Goal: Transaction & Acquisition: Purchase product/service

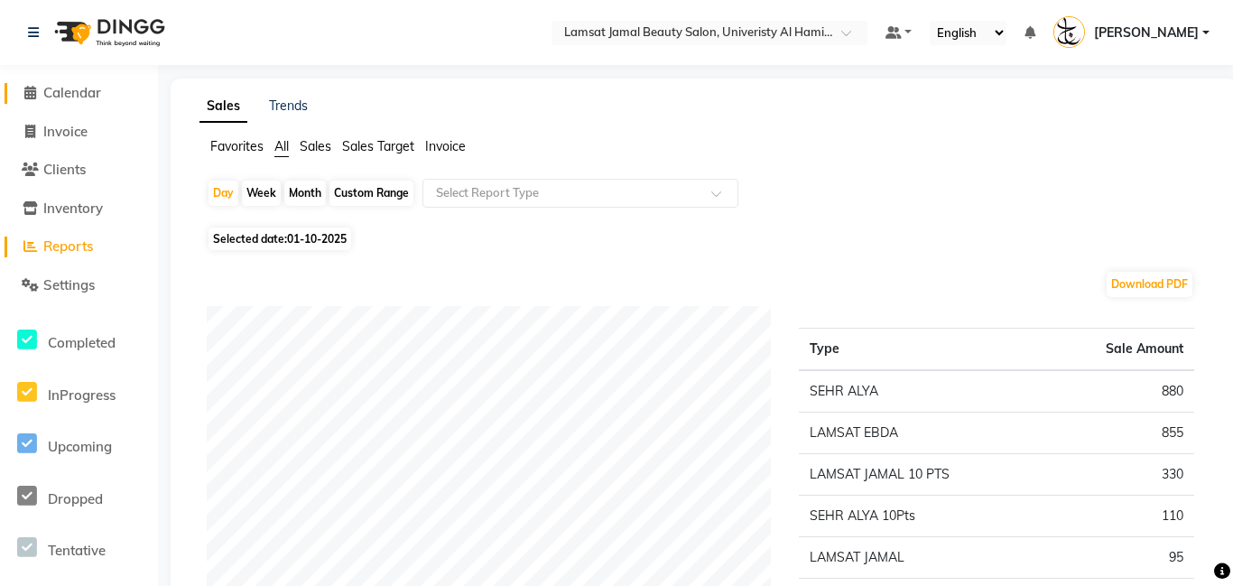
click at [97, 97] on span "Calendar" at bounding box center [72, 92] width 58 height 17
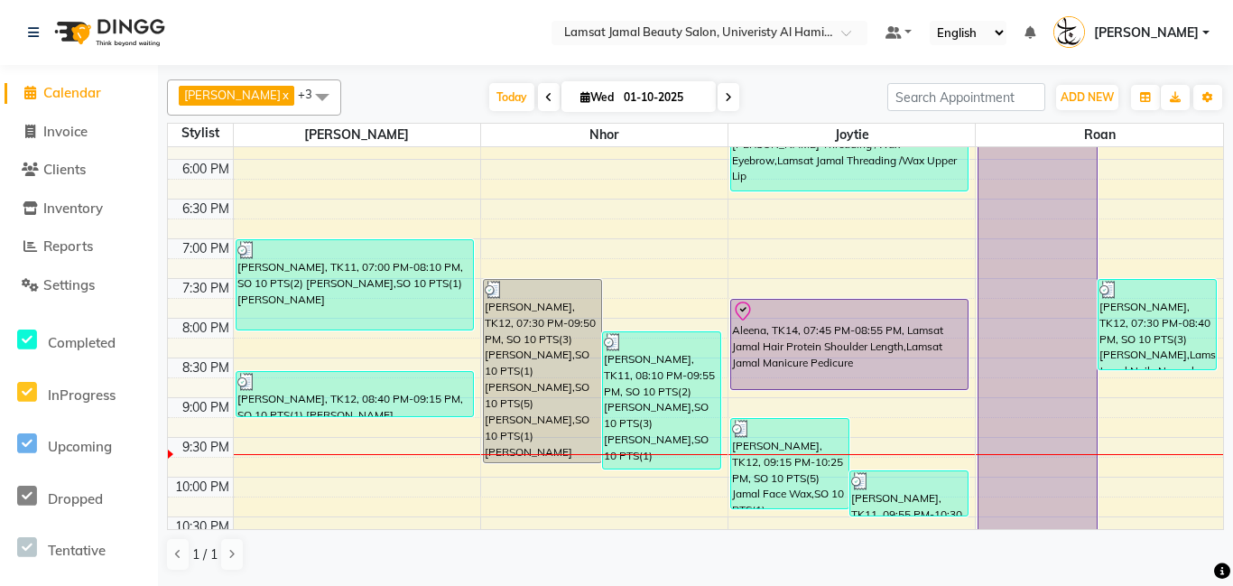
scroll to position [703, 0]
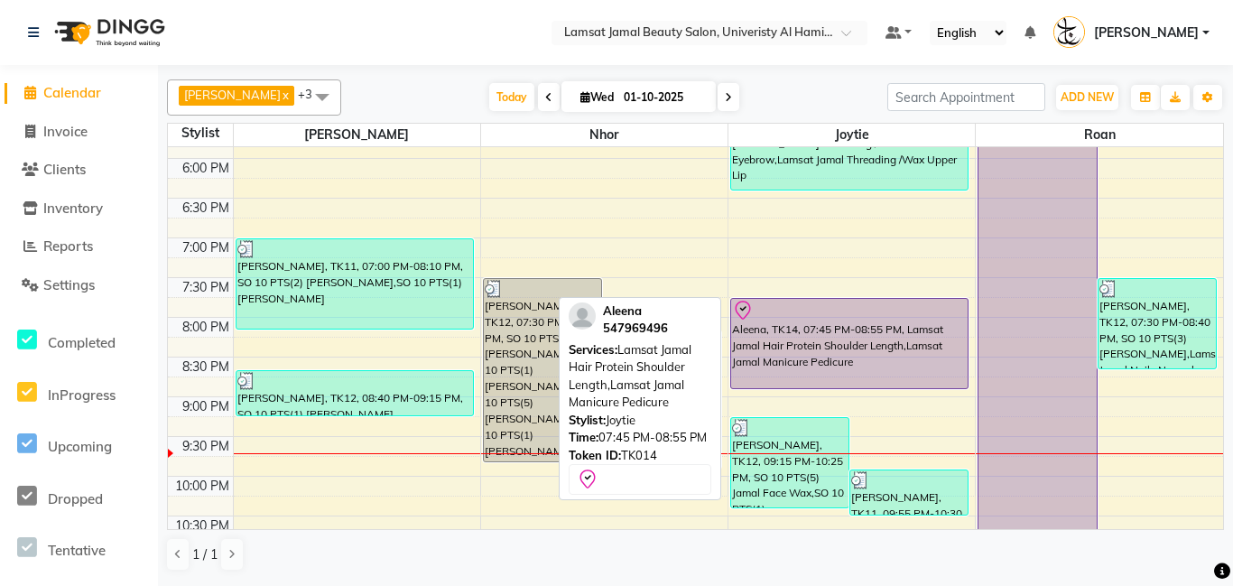
click at [801, 351] on div "Aleena, TK14, 07:45 PM-08:55 PM, Lamsat Jamal Hair Protein Shoulder Length,Lams…" at bounding box center [849, 343] width 237 height 89
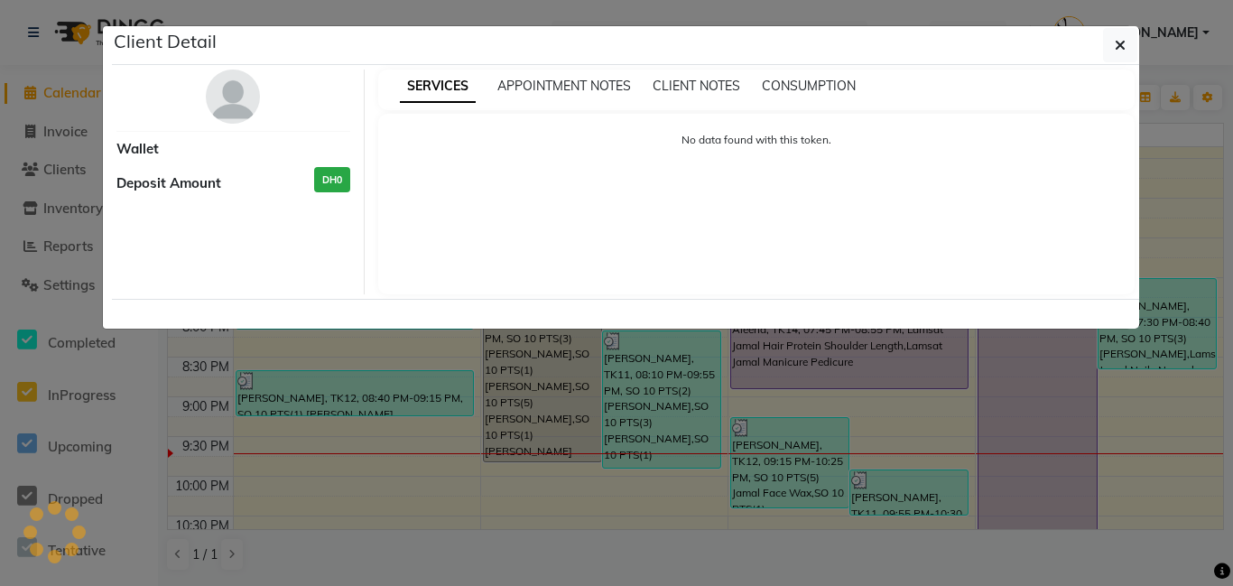
select select "8"
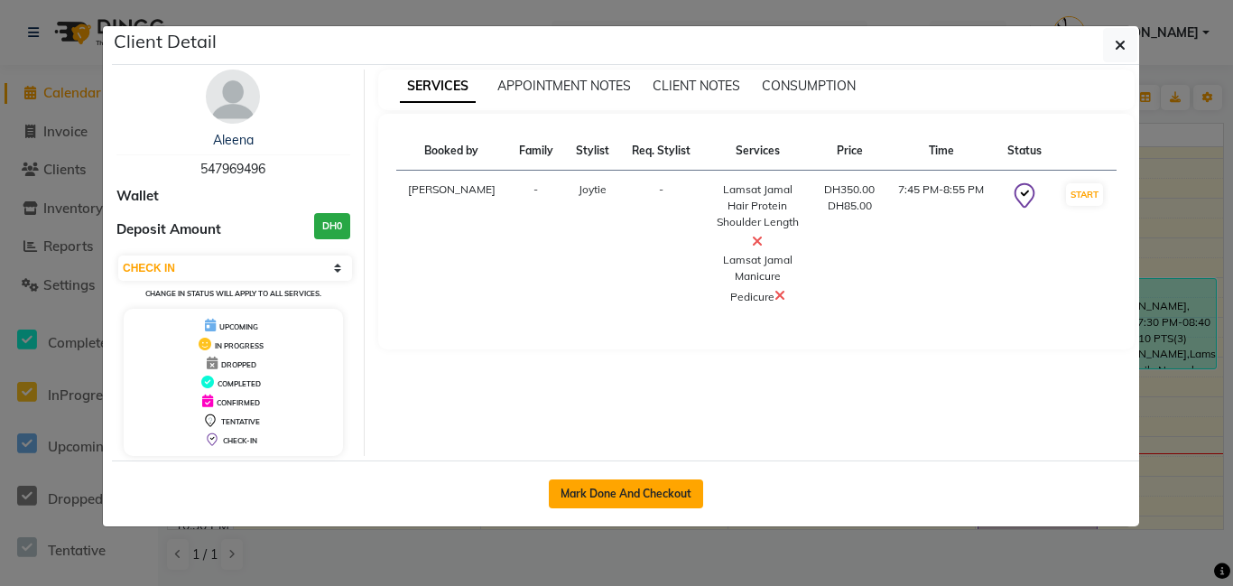
click at [665, 491] on button "Mark Done And Checkout" at bounding box center [626, 493] width 154 height 29
select select "service"
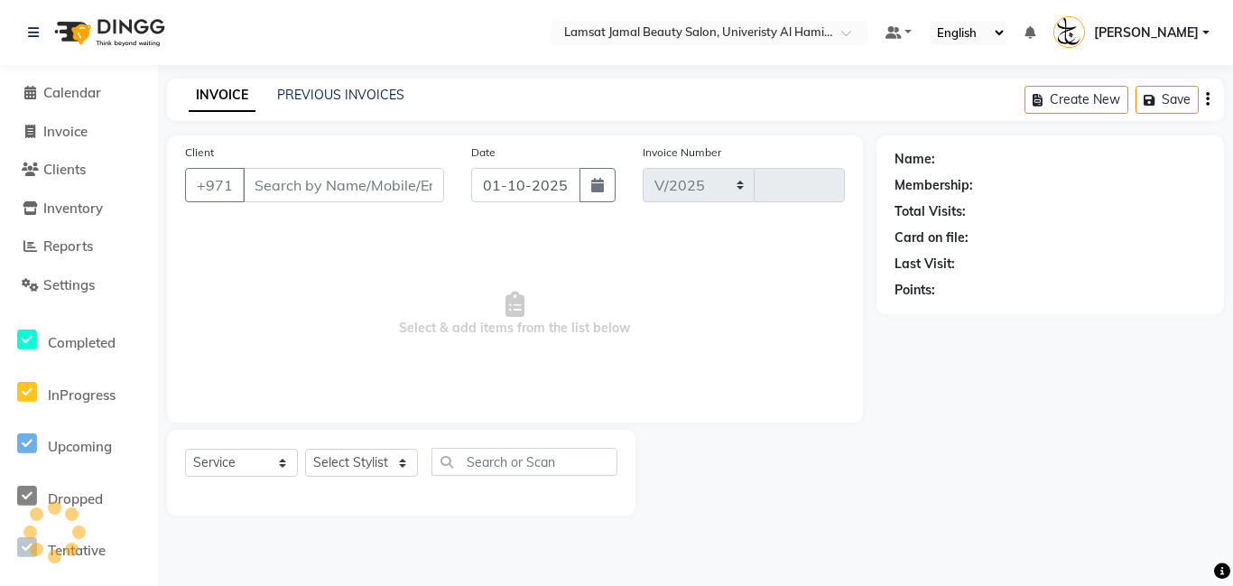
select select "8294"
type input "3999"
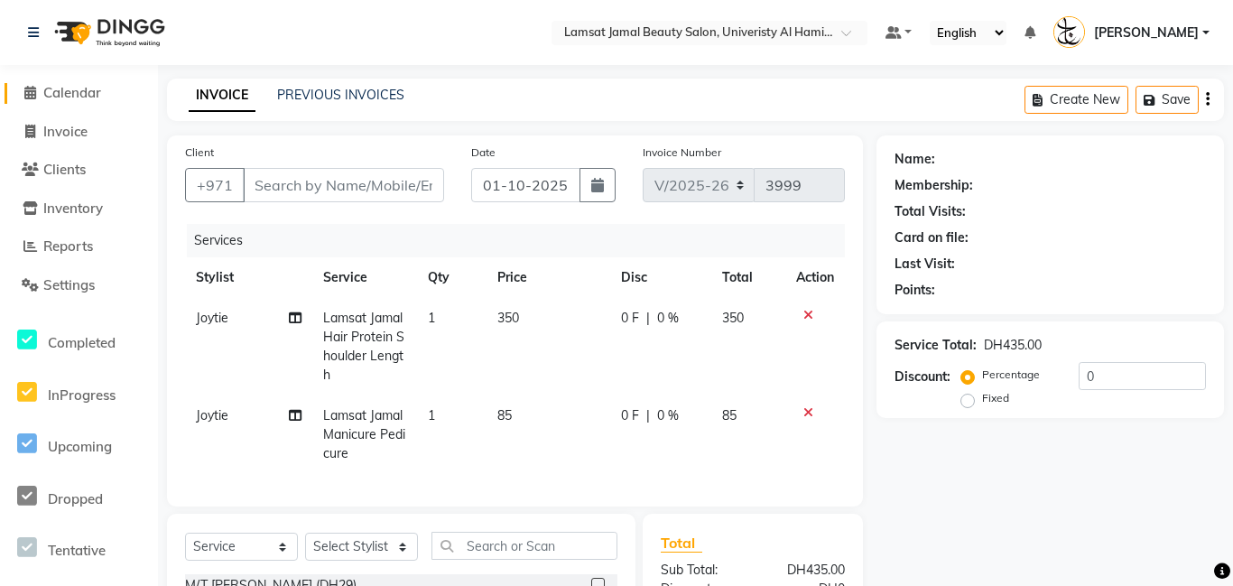
type input "54*****96"
select select "79908"
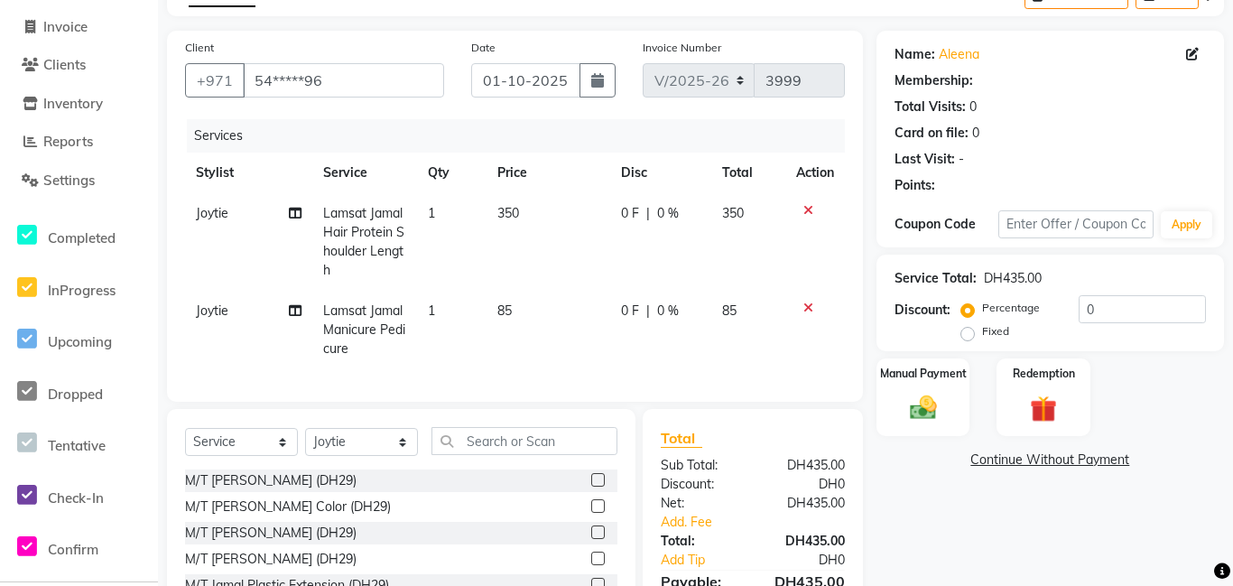
scroll to position [91, 0]
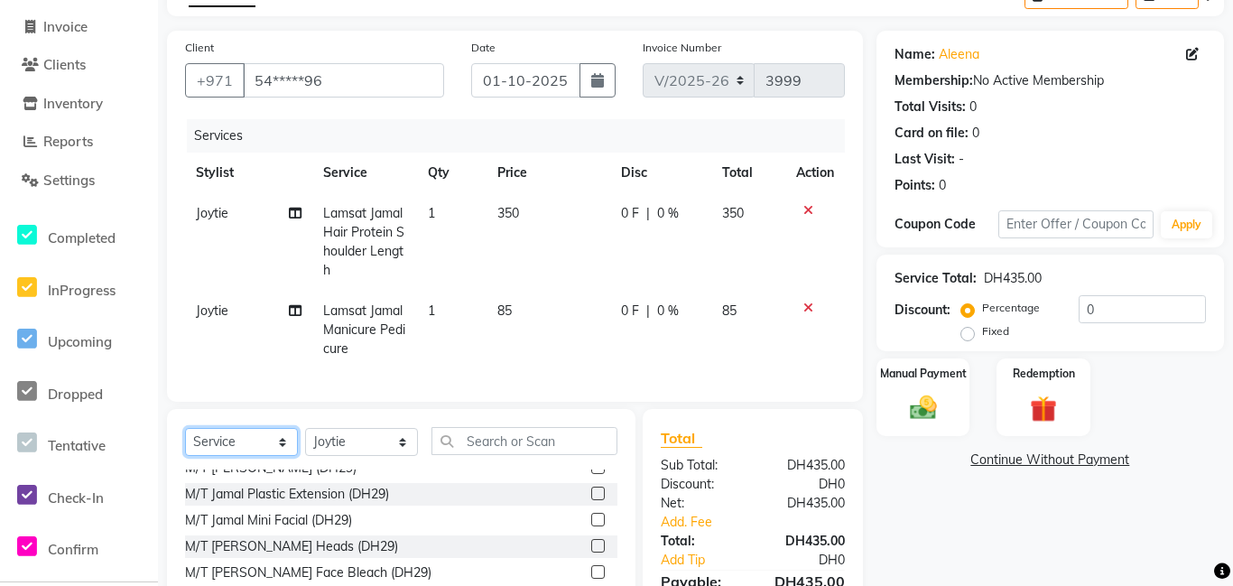
click at [280, 442] on select "Select Service Product Membership Package Voucher Prepaid Gift Card" at bounding box center [241, 442] width 113 height 28
select select "product"
click at [185, 428] on select "Select Service Product Membership Package Voucher Prepaid Gift Card" at bounding box center [241, 442] width 113 height 28
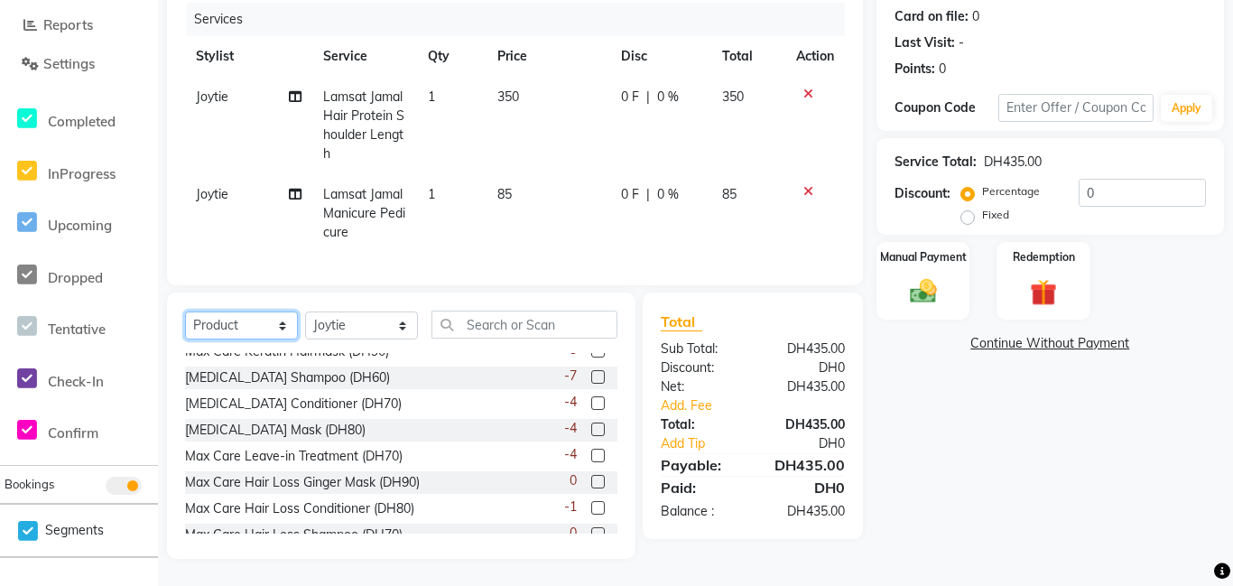
scroll to position [212, 0]
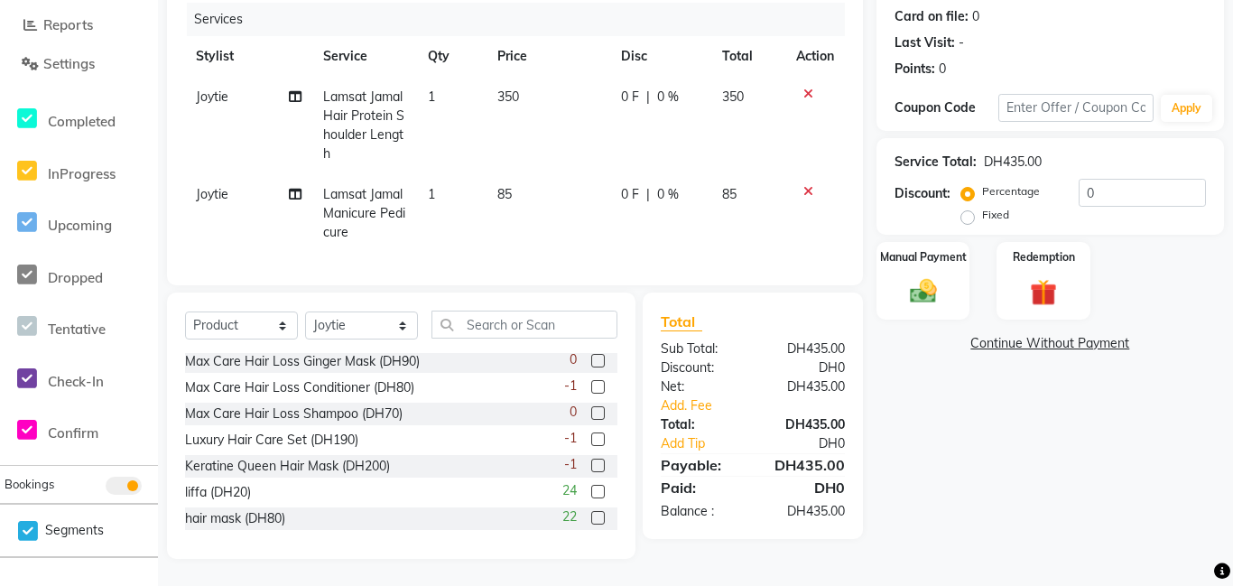
click at [597, 517] on label at bounding box center [598, 518] width 14 height 14
click at [597, 517] on input "checkbox" at bounding box center [597, 519] width 12 height 12
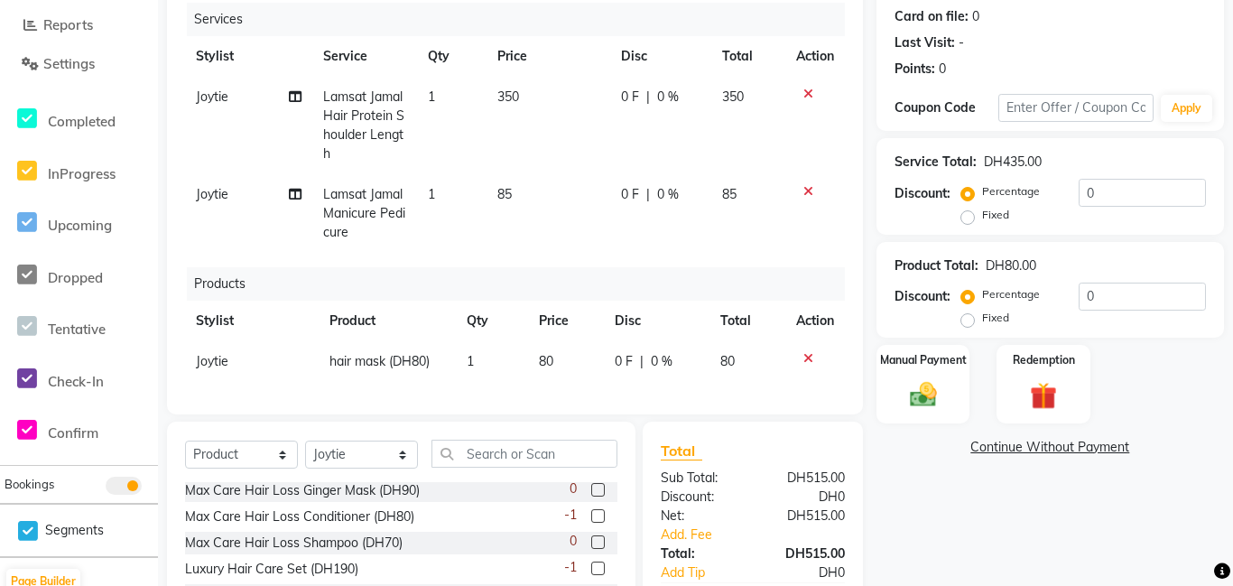
checkbox input "false"
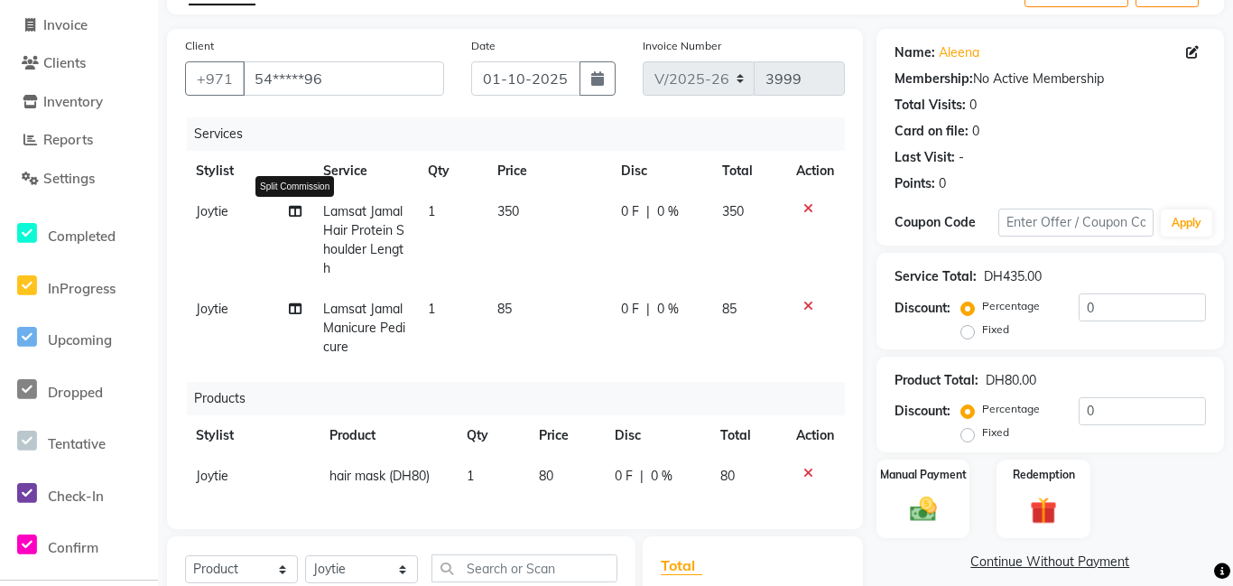
scroll to position [76, 0]
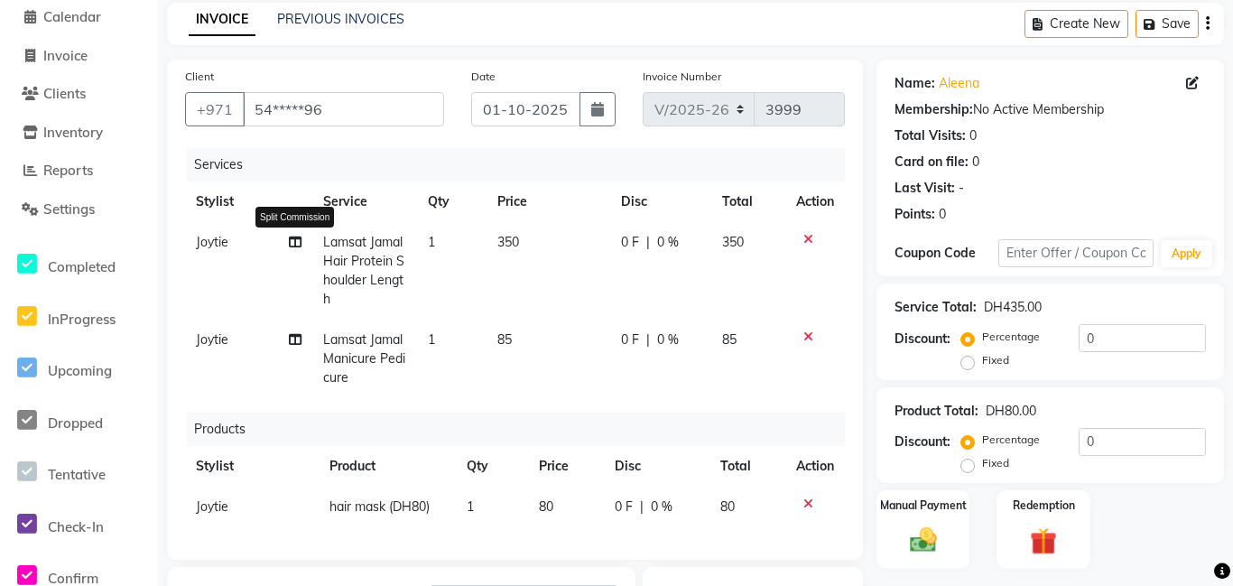
click at [293, 246] on icon at bounding box center [295, 242] width 13 height 13
select select "79908"
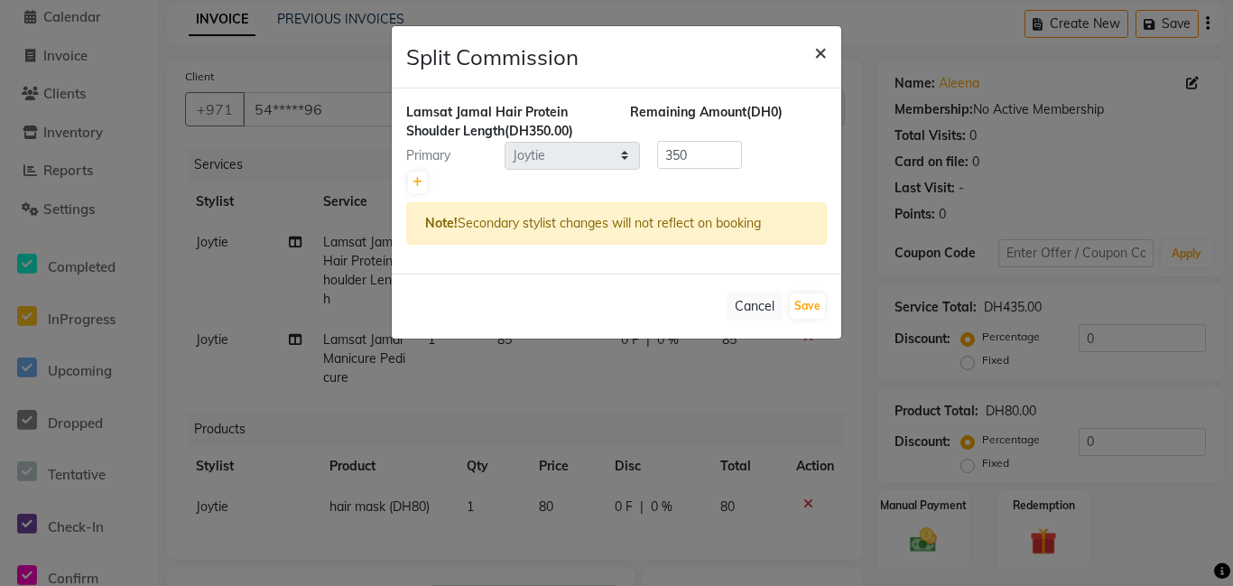
click at [821, 54] on span "×" at bounding box center [820, 51] width 13 height 27
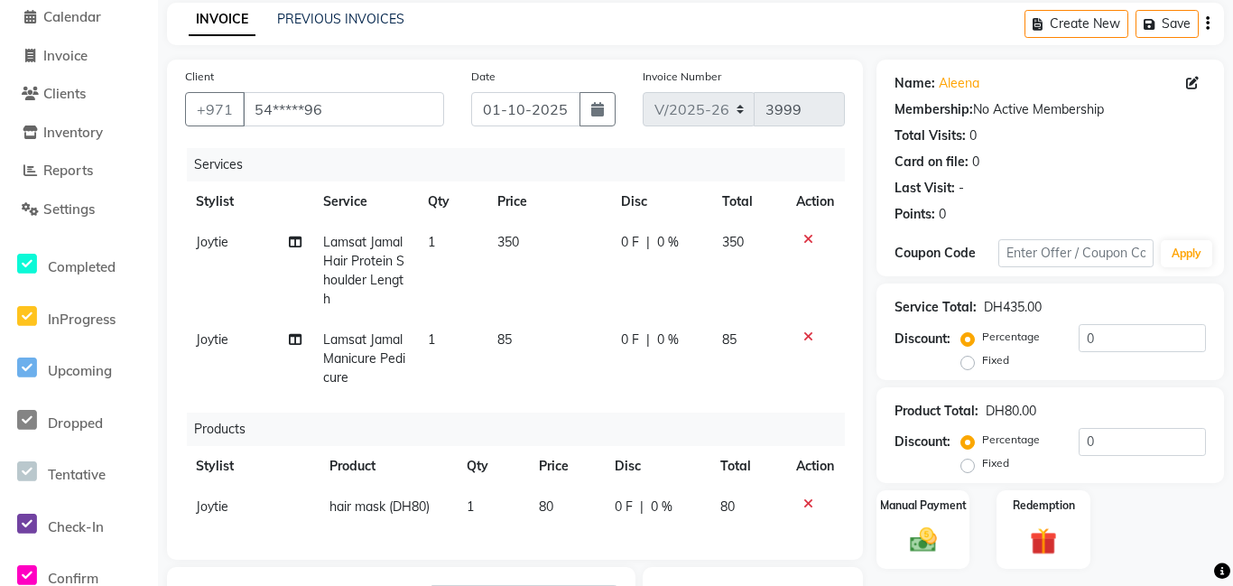
click at [229, 240] on td "Joytie" at bounding box center [248, 270] width 127 height 97
select select "79908"
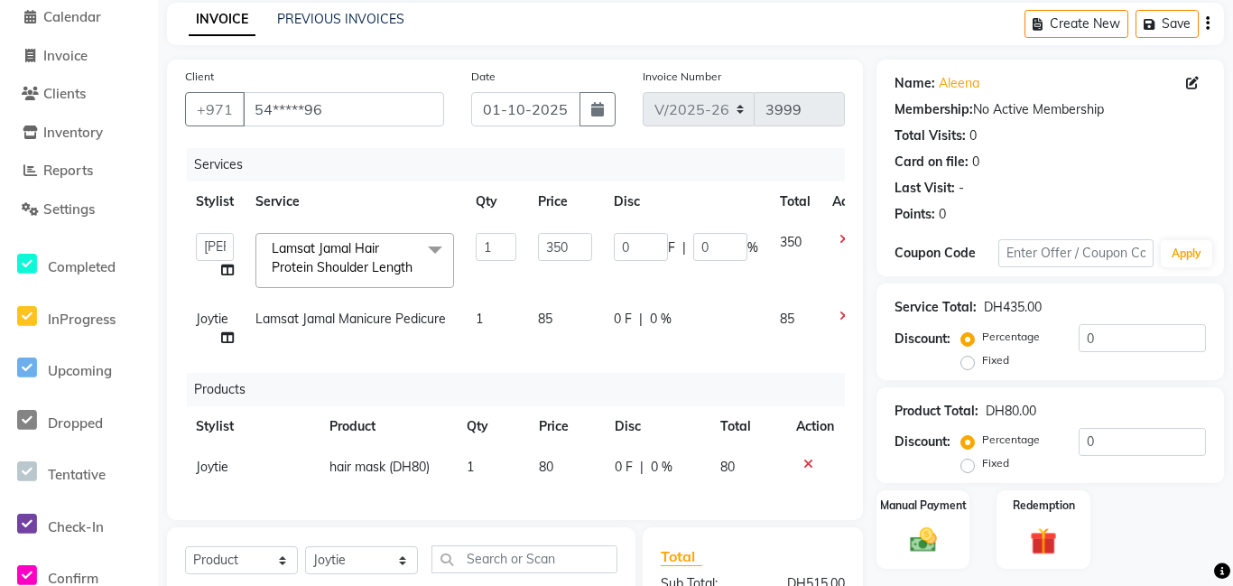
select select "79901"
click at [227, 268] on icon at bounding box center [227, 270] width 13 height 13
select select "79901"
click at [227, 268] on icon at bounding box center [227, 270] width 13 height 13
select select "79901"
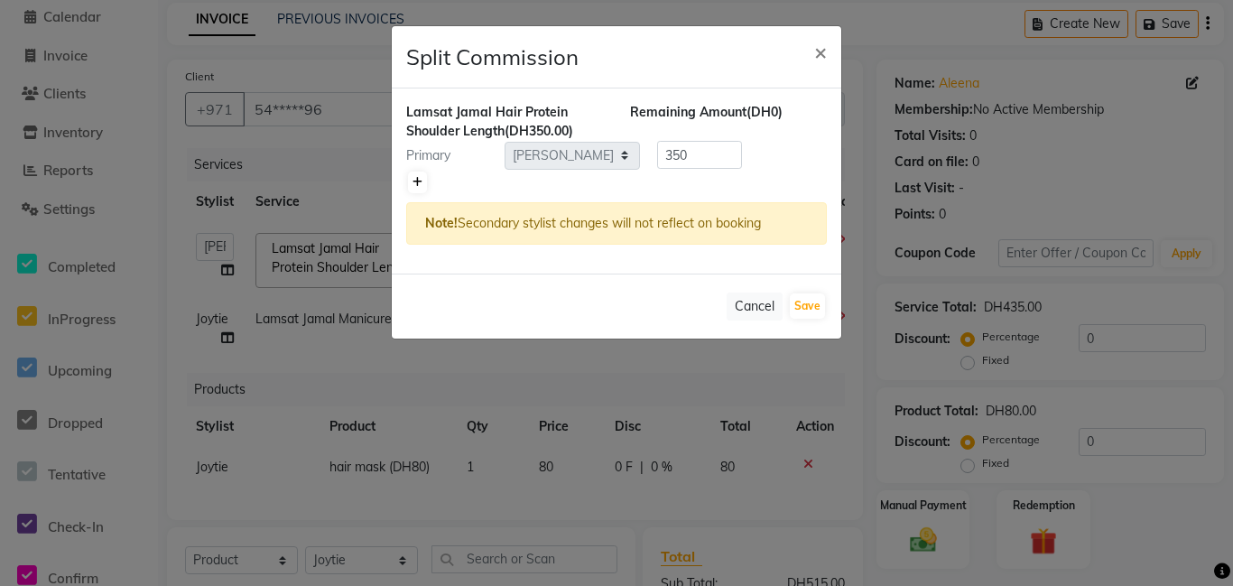
click at [413, 181] on icon at bounding box center [418, 182] width 10 height 11
type input "175"
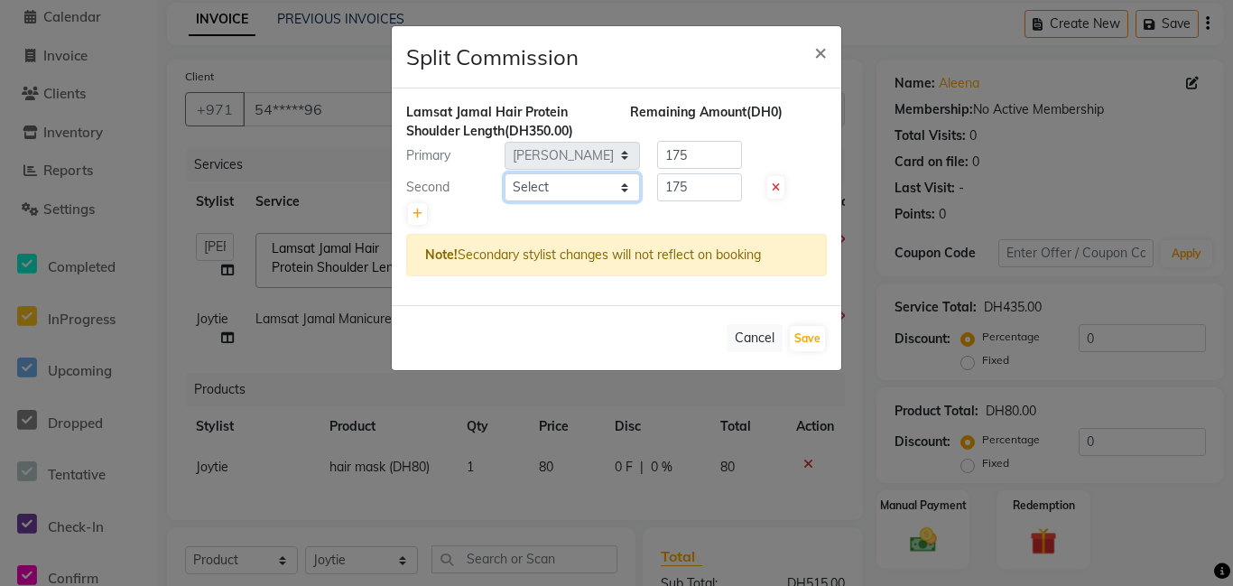
click at [623, 190] on select "Select [PERSON_NAME] Amna [PERSON_NAME] [PERSON_NAME] Ebda Lamsat [PERSON_NAME]…" at bounding box center [572, 187] width 135 height 28
select select "79907"
click at [505, 173] on select "Select [PERSON_NAME] Amna [PERSON_NAME] [PERSON_NAME] Ebda Lamsat [PERSON_NAME]…" at bounding box center [572, 187] width 135 height 28
click at [420, 217] on icon at bounding box center [418, 214] width 10 height 11
type input "116.67"
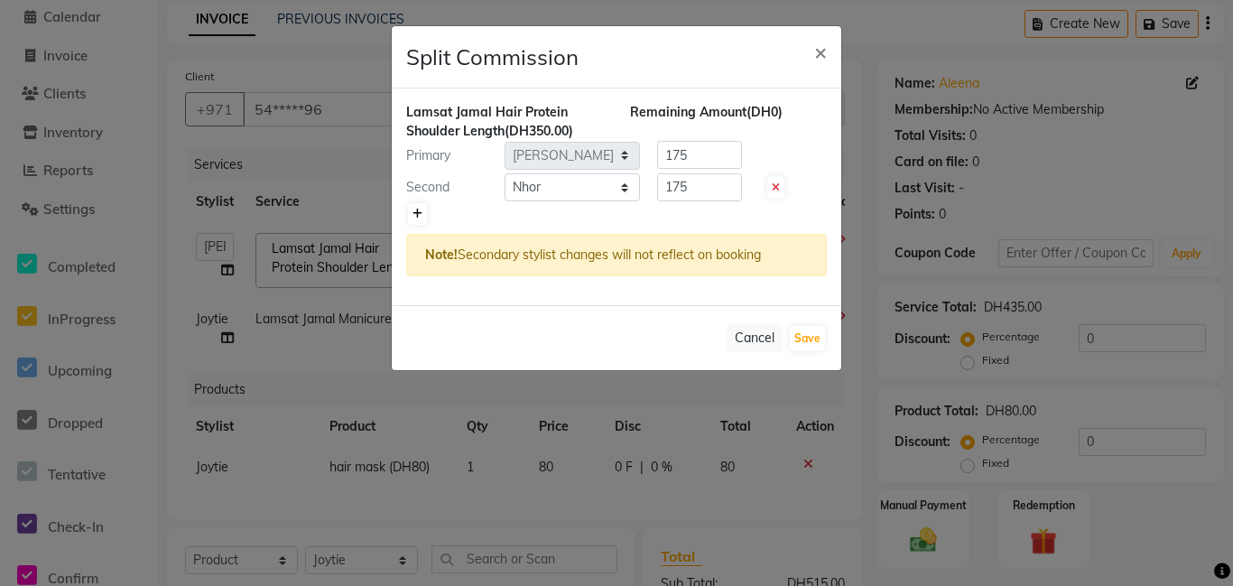
type input "116.67"
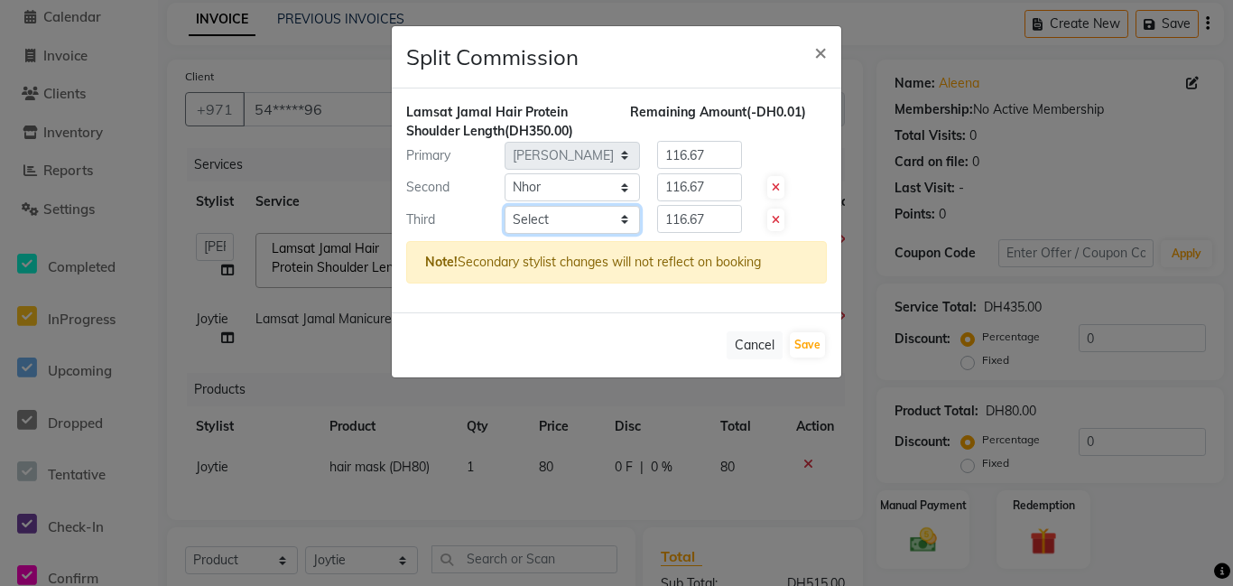
click at [627, 224] on select "Select [PERSON_NAME] Amna [PERSON_NAME] [PERSON_NAME] Ebda Lamsat [PERSON_NAME]…" at bounding box center [572, 220] width 135 height 28
select select "79908"
click at [505, 206] on select "Select [PERSON_NAME] Amna [PERSON_NAME] [PERSON_NAME] Ebda Lamsat [PERSON_NAME]…" at bounding box center [572, 220] width 135 height 28
click at [720, 221] on input "116.67" at bounding box center [699, 219] width 85 height 28
type input "1"
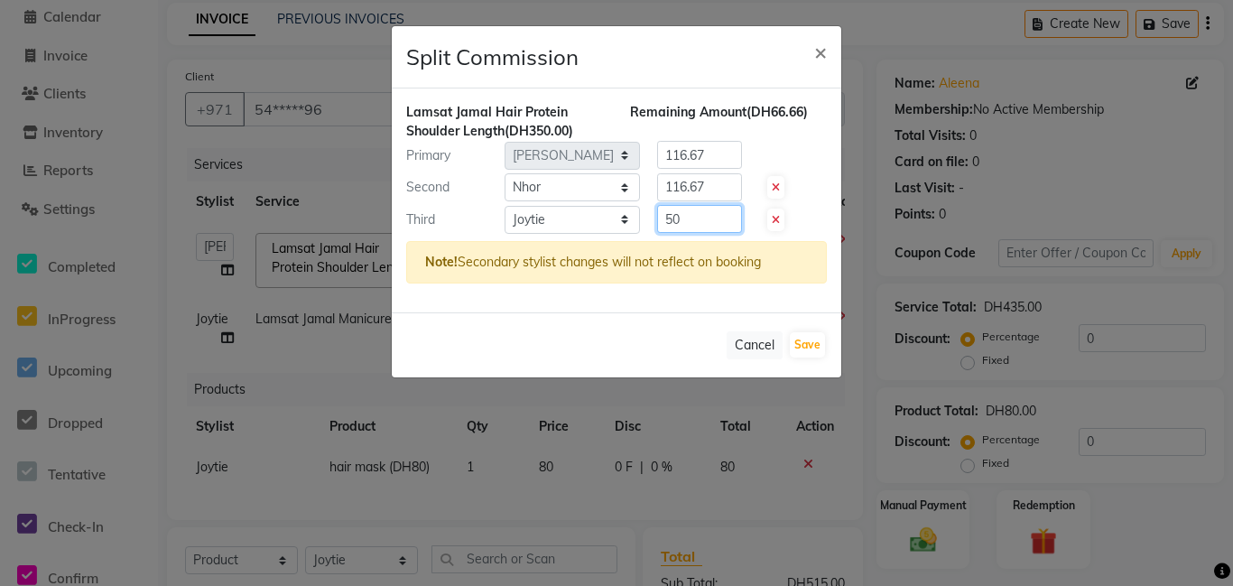
type input "50"
click at [717, 154] on input "116.67" at bounding box center [699, 155] width 85 height 28
type input "1"
click at [719, 189] on input "116.67" at bounding box center [699, 187] width 85 height 28
type input "1"
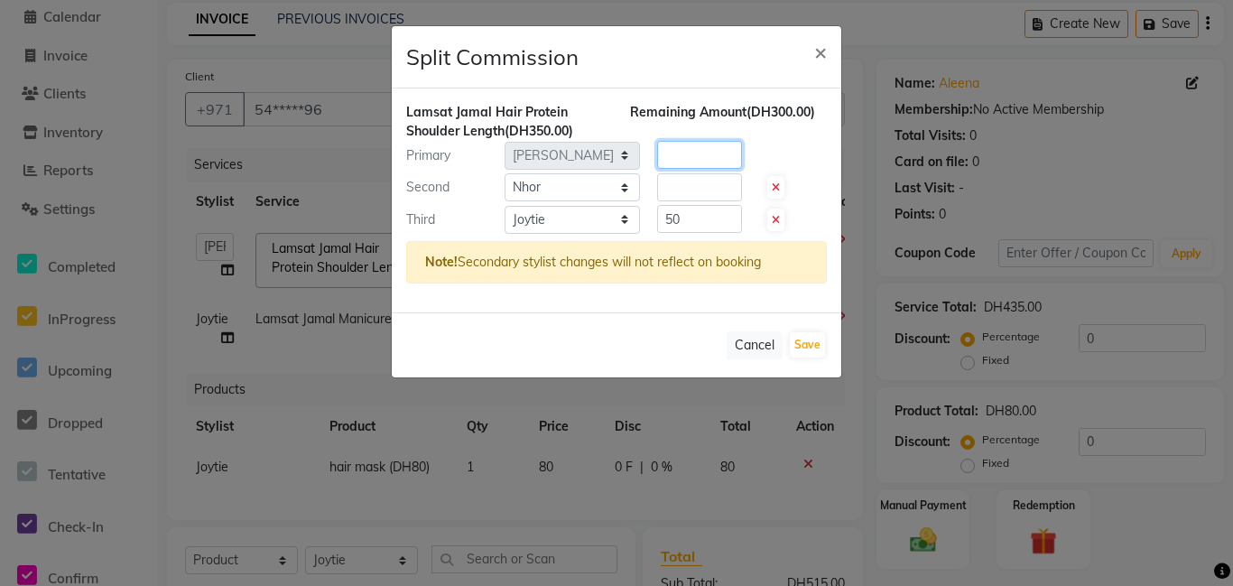
click at [677, 152] on input "number" at bounding box center [699, 155] width 85 height 28
type input "150"
click at [682, 190] on input "number" at bounding box center [699, 187] width 85 height 28
type input "150"
click at [821, 356] on button "Save" at bounding box center [807, 344] width 35 height 25
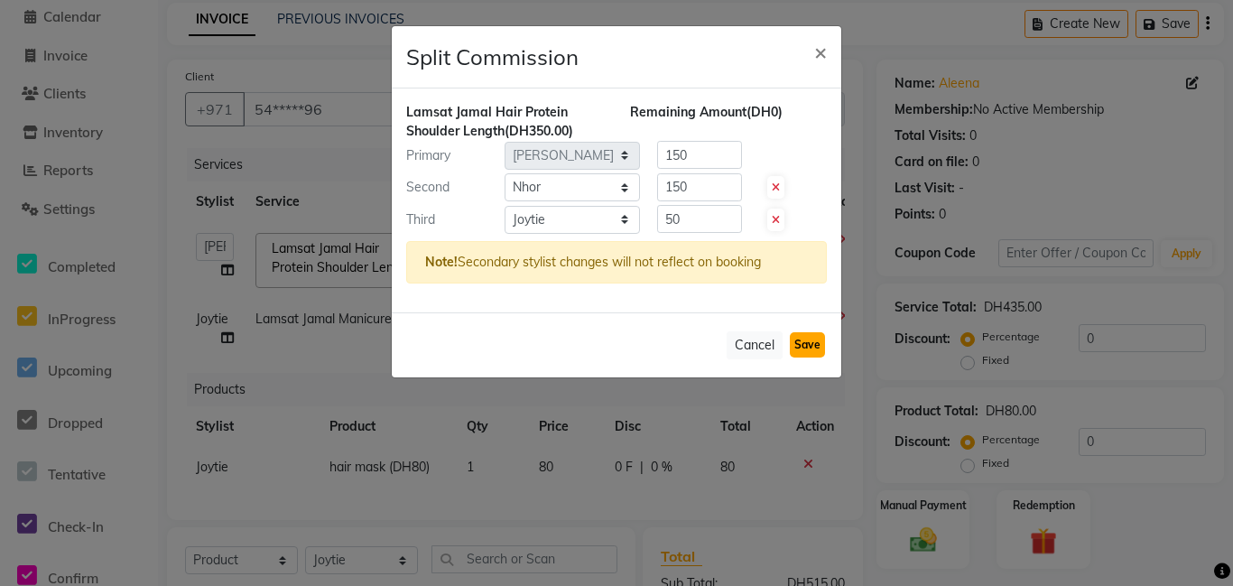
select select "Select"
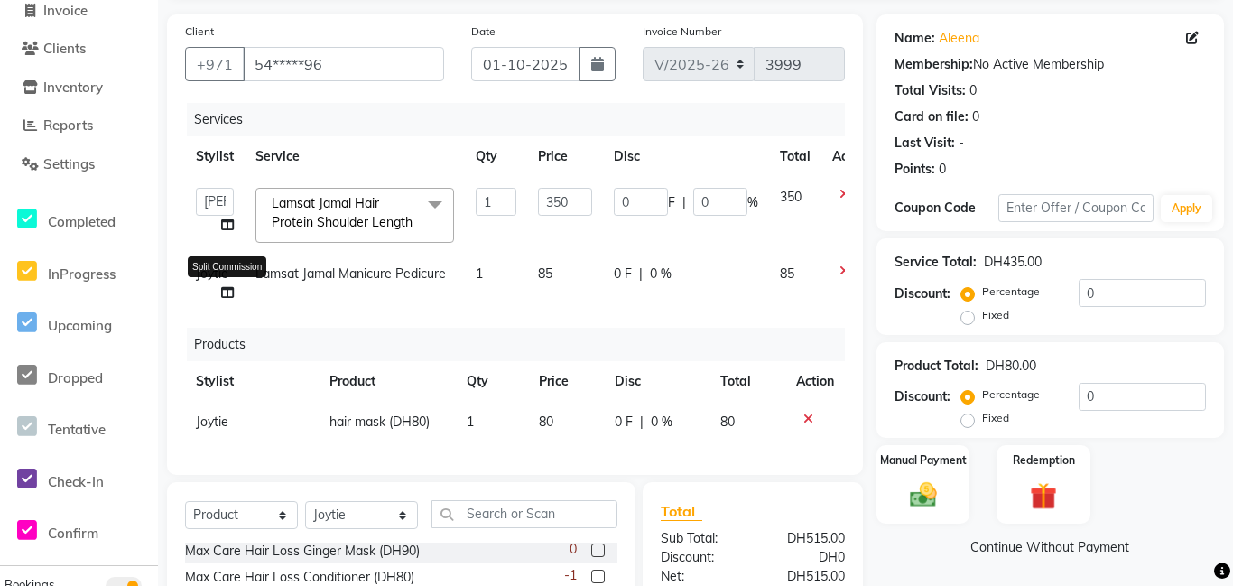
scroll to position [123, 0]
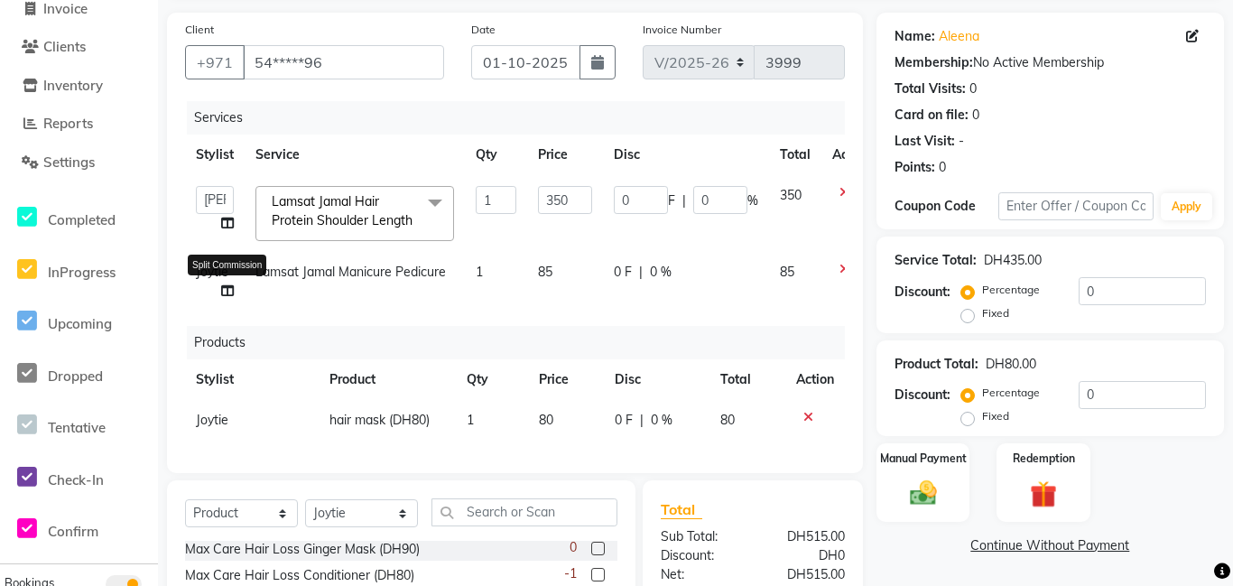
click at [225, 297] on icon at bounding box center [227, 290] width 13 height 13
select select "79908"
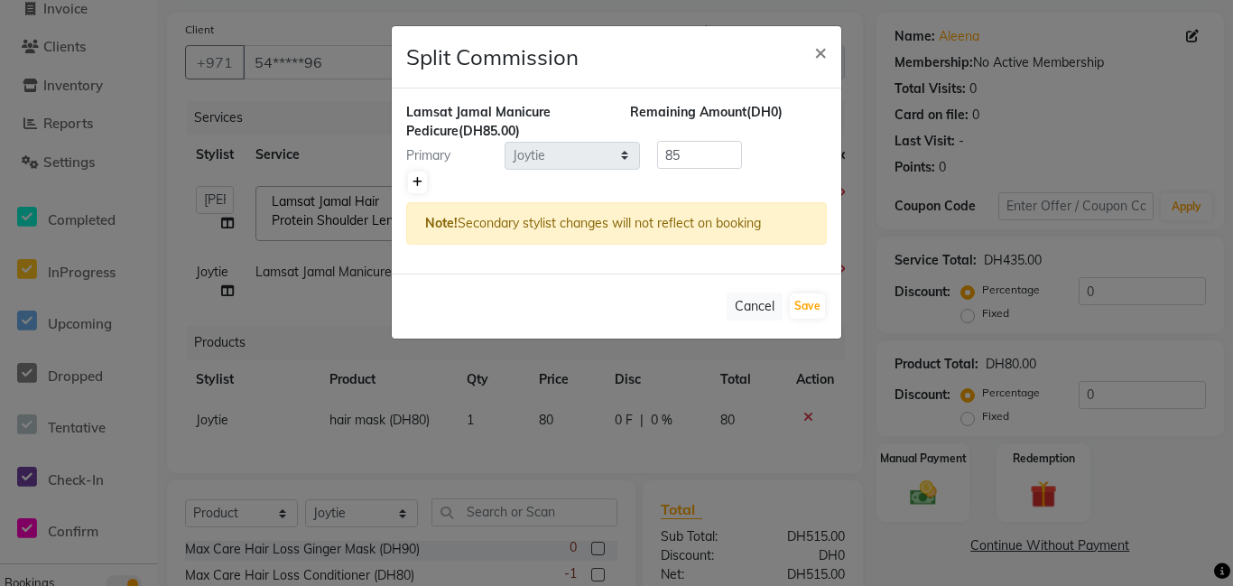
click at [414, 181] on icon at bounding box center [418, 182] width 10 height 11
type input "42.5"
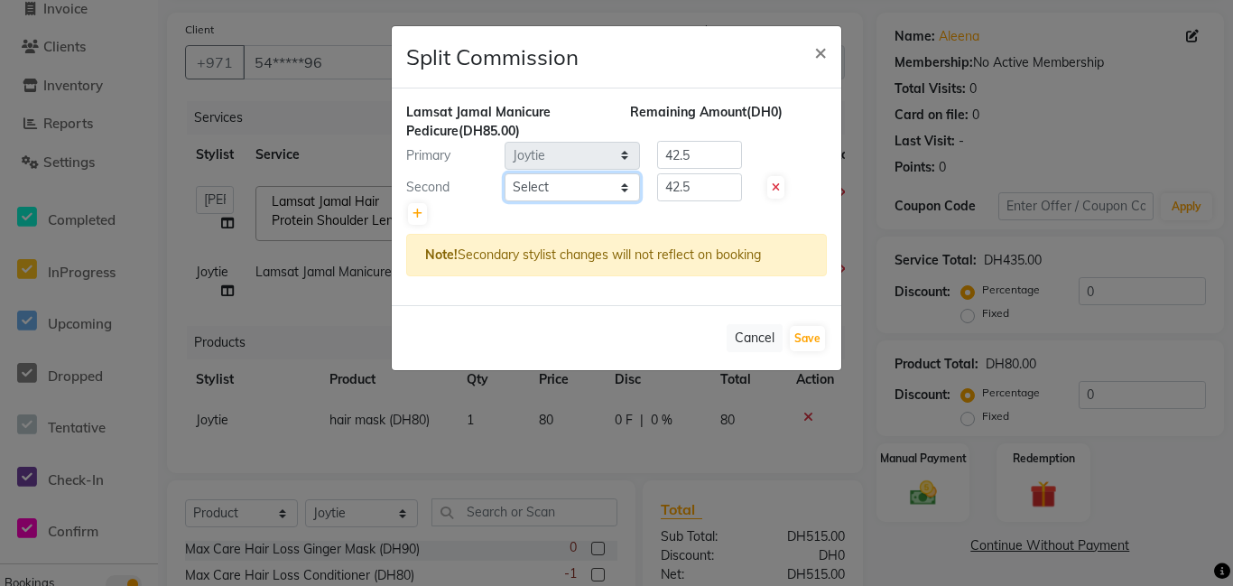
click at [627, 189] on select "Select [PERSON_NAME] Amna [PERSON_NAME] [PERSON_NAME] Ebda Lamsat [PERSON_NAME]…" at bounding box center [572, 187] width 135 height 28
select select "92477"
click at [505, 173] on select "Select [PERSON_NAME] Amna [PERSON_NAME] [PERSON_NAME] Ebda Lamsat [PERSON_NAME]…" at bounding box center [572, 187] width 135 height 28
click at [717, 154] on input "42.5" at bounding box center [699, 155] width 85 height 28
type input "4"
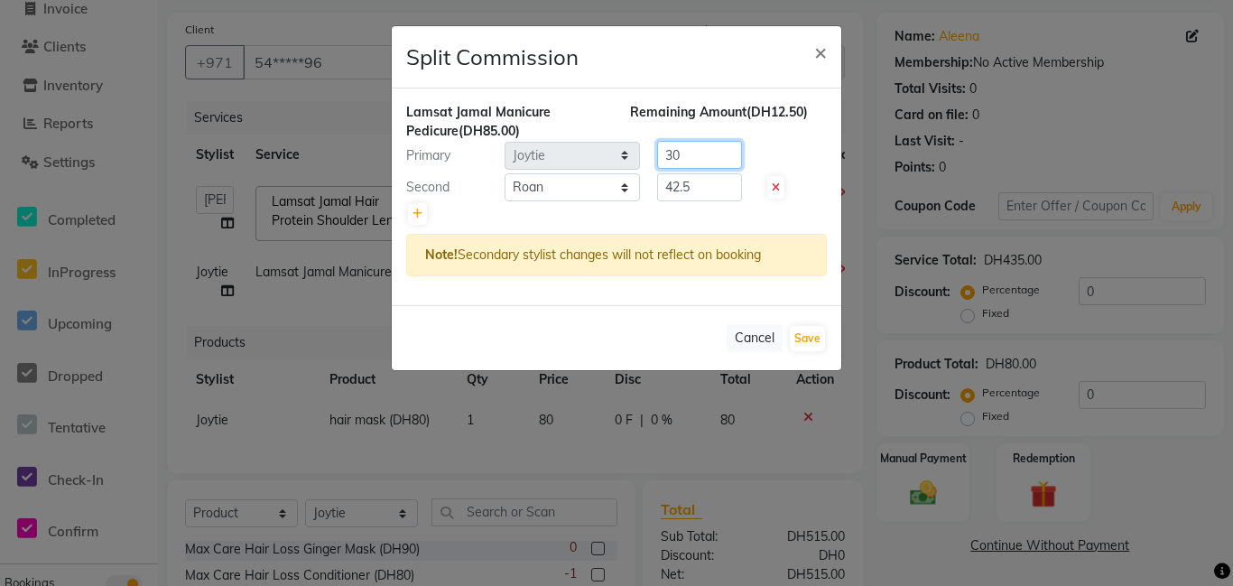
type input "30"
click at [710, 190] on input "42.5" at bounding box center [699, 187] width 85 height 28
type input "4"
type input "55"
click at [814, 336] on button "Save" at bounding box center [807, 338] width 35 height 25
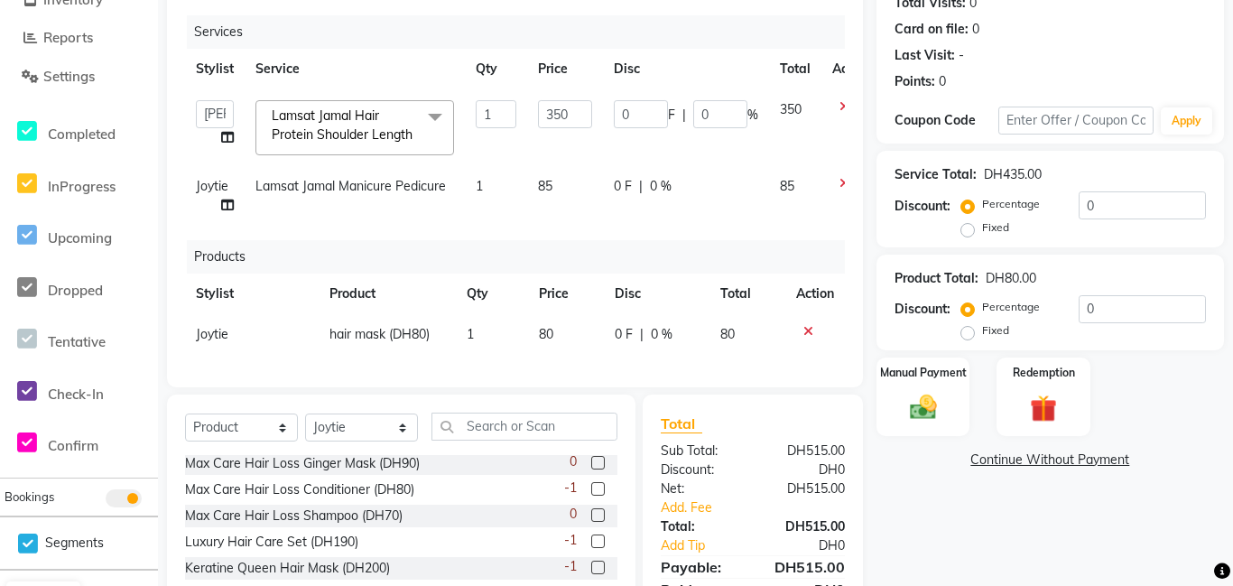
scroll to position [329, 0]
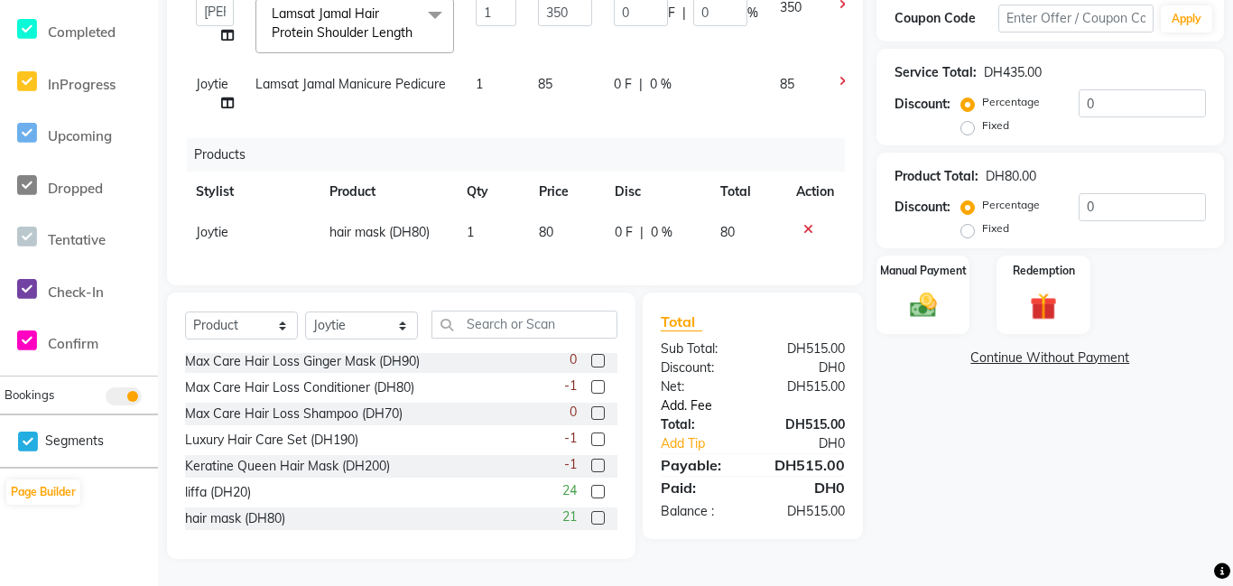
click at [707, 402] on link "Add. Fee" at bounding box center [752, 405] width 211 height 19
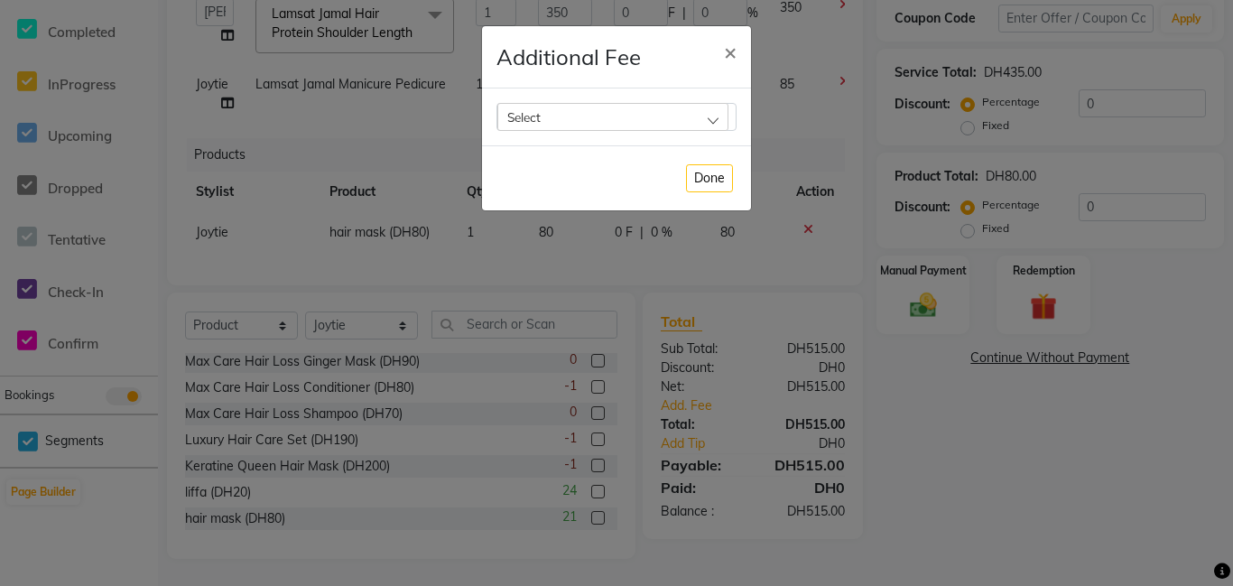
click at [713, 122] on div "Select" at bounding box center [612, 116] width 231 height 27
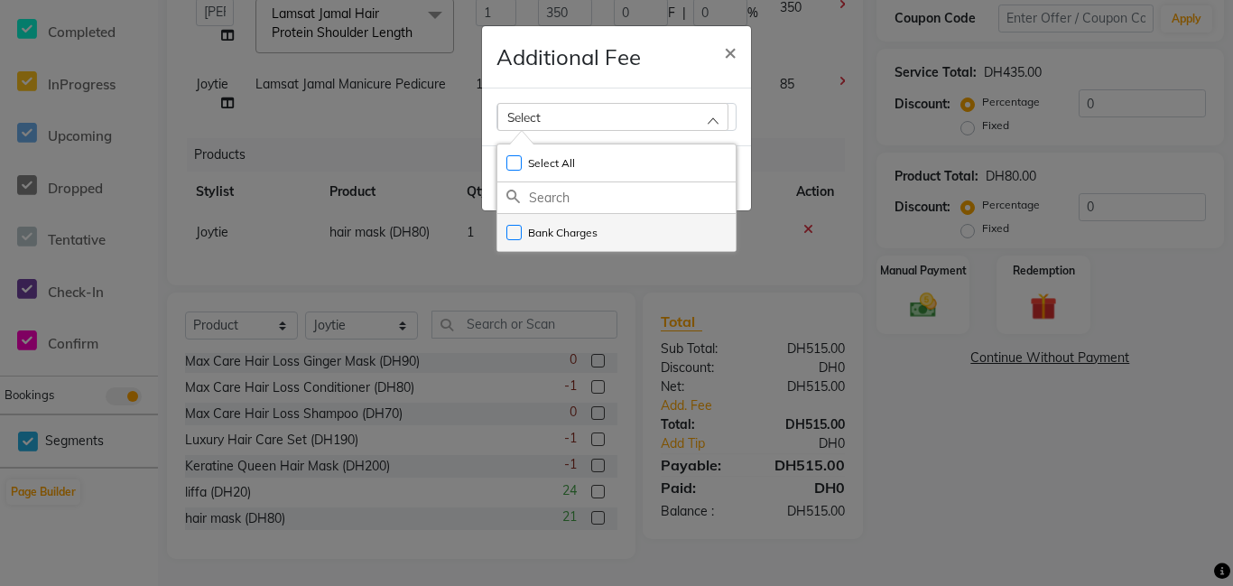
click at [514, 231] on label "Bank Charges" at bounding box center [551, 233] width 91 height 16
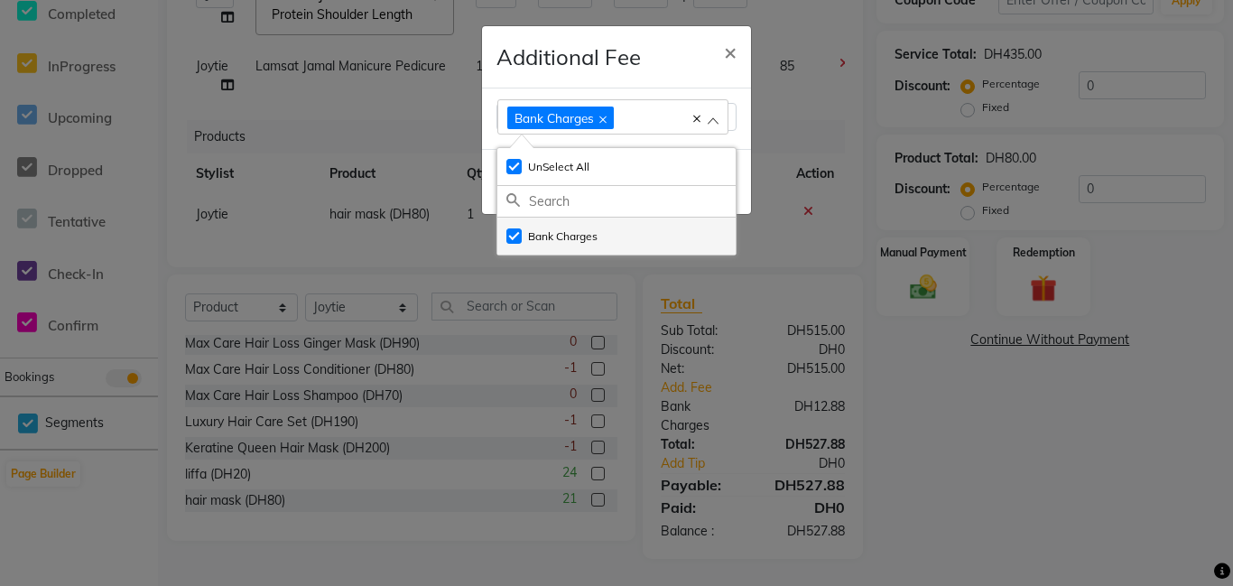
checkbox input "true"
click at [732, 57] on span "×" at bounding box center [730, 51] width 13 height 27
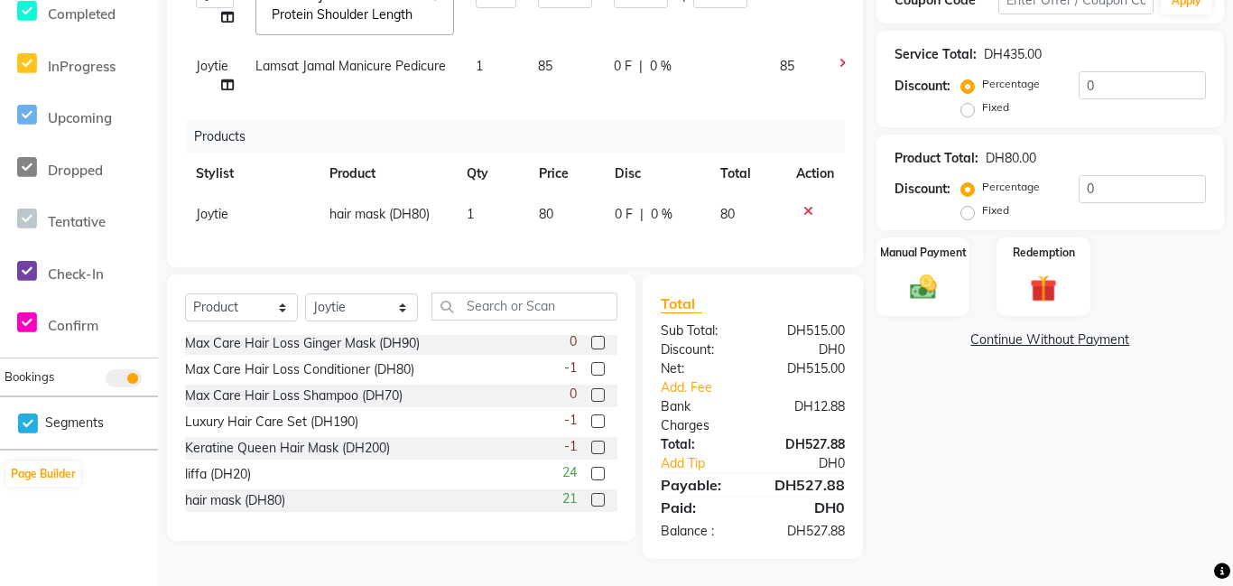
click at [982, 218] on label "Fixed" at bounding box center [995, 210] width 27 height 16
click at [966, 217] on input "Fixed" at bounding box center [971, 210] width 13 height 13
radio input "true"
click at [982, 218] on label "Fixed" at bounding box center [995, 210] width 27 height 16
click at [966, 217] on input "Fixed" at bounding box center [971, 210] width 13 height 13
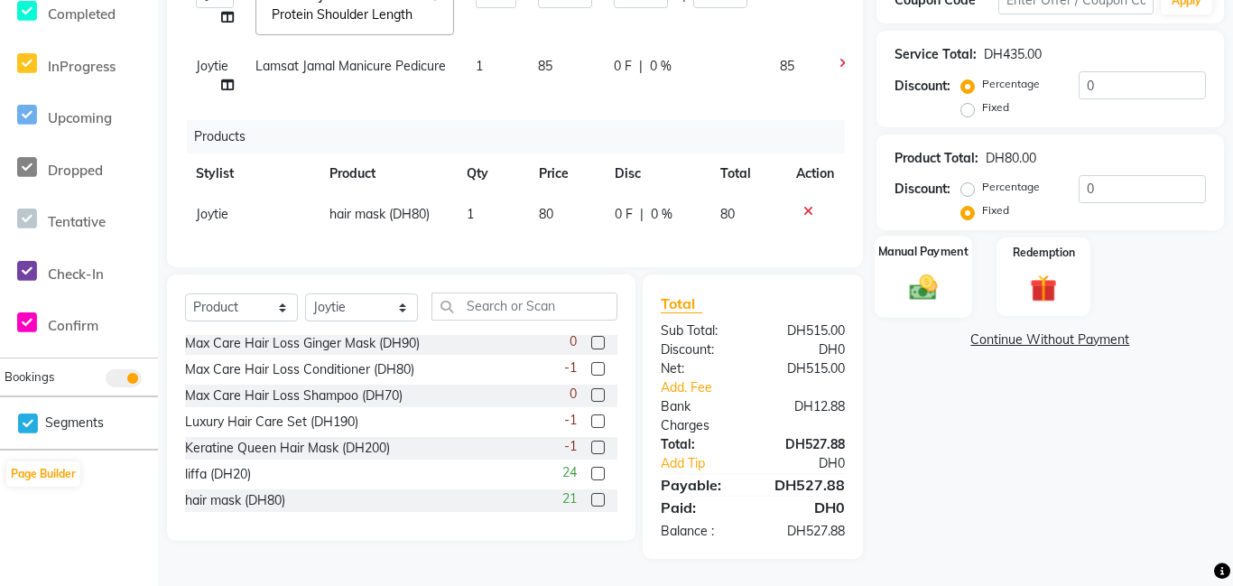
click at [928, 289] on img at bounding box center [923, 288] width 45 height 32
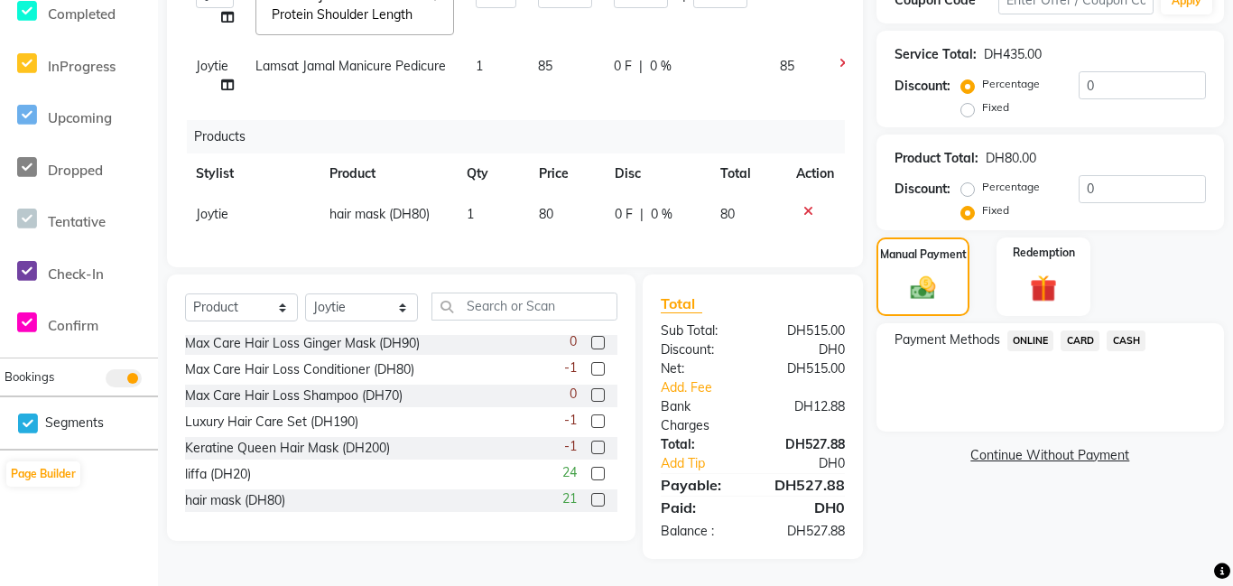
click at [1090, 340] on span "CARD" at bounding box center [1080, 340] width 39 height 21
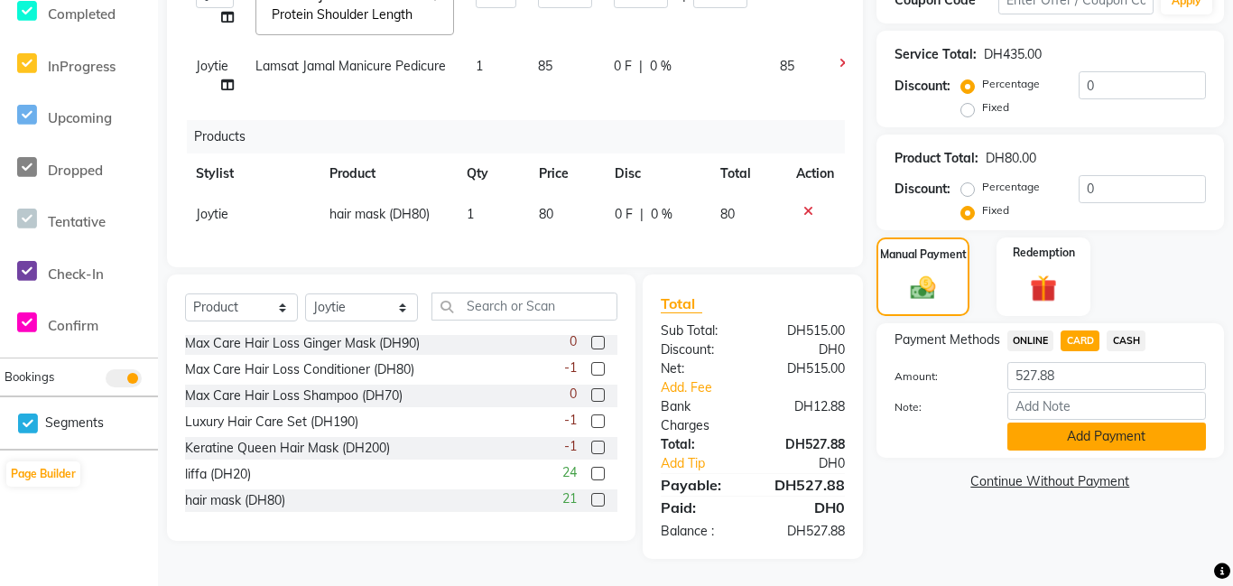
click at [1111, 442] on button "Add Payment" at bounding box center [1106, 436] width 199 height 28
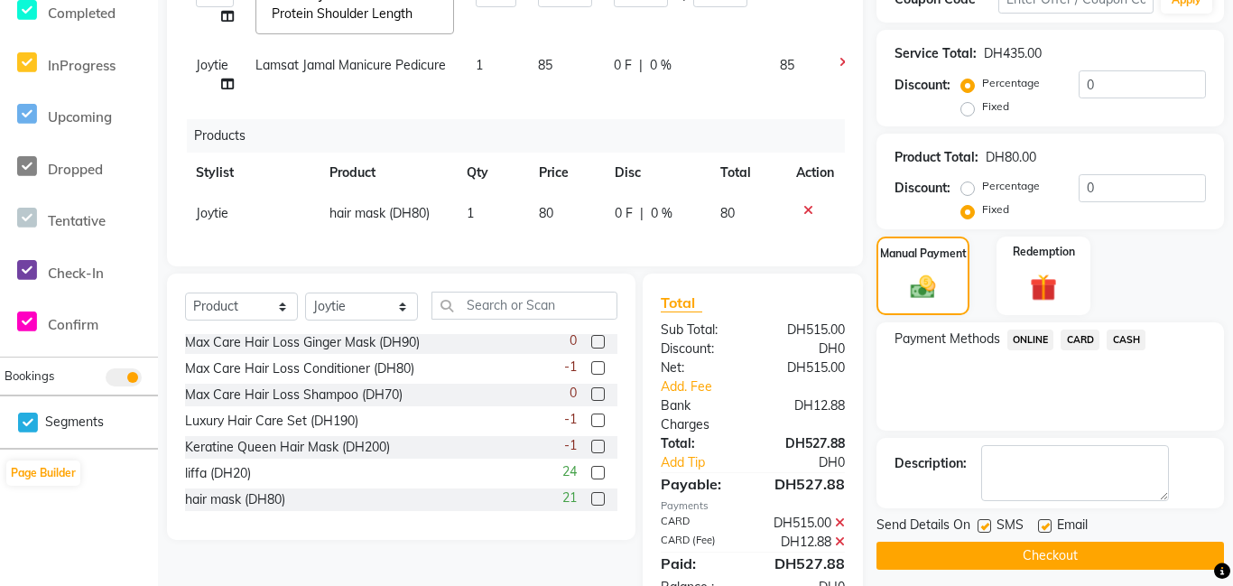
scroll to position [379, 0]
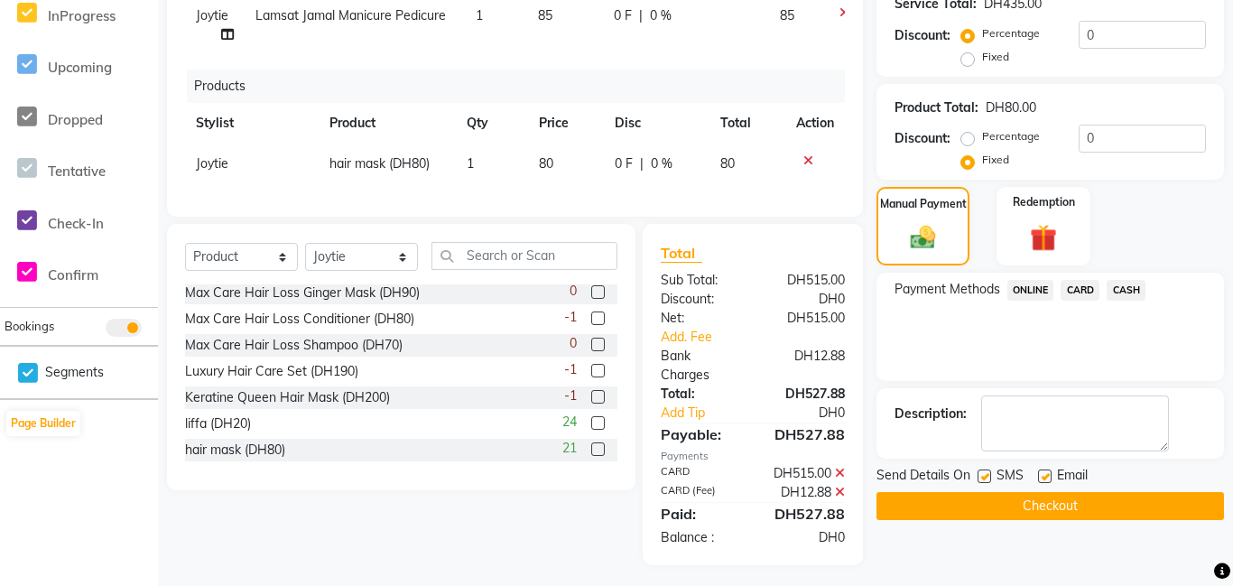
click at [1071, 507] on button "Checkout" at bounding box center [1051, 506] width 348 height 28
click at [1071, 507] on div "Checkout" at bounding box center [1051, 506] width 348 height 28
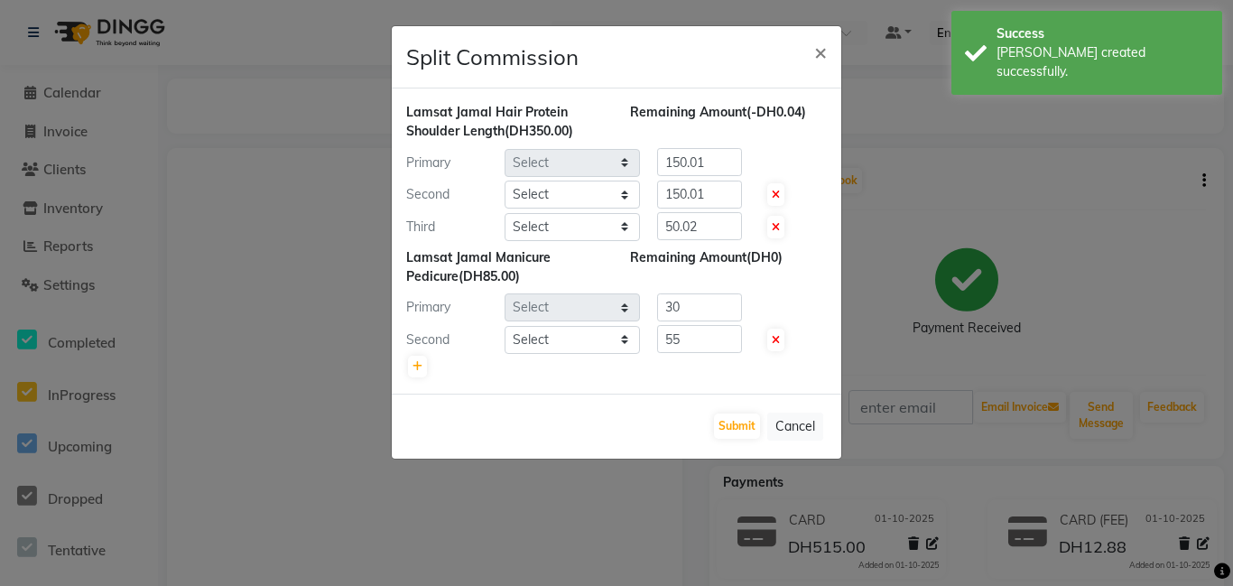
select select "79901"
select select "79907"
select select "79908"
select select "92477"
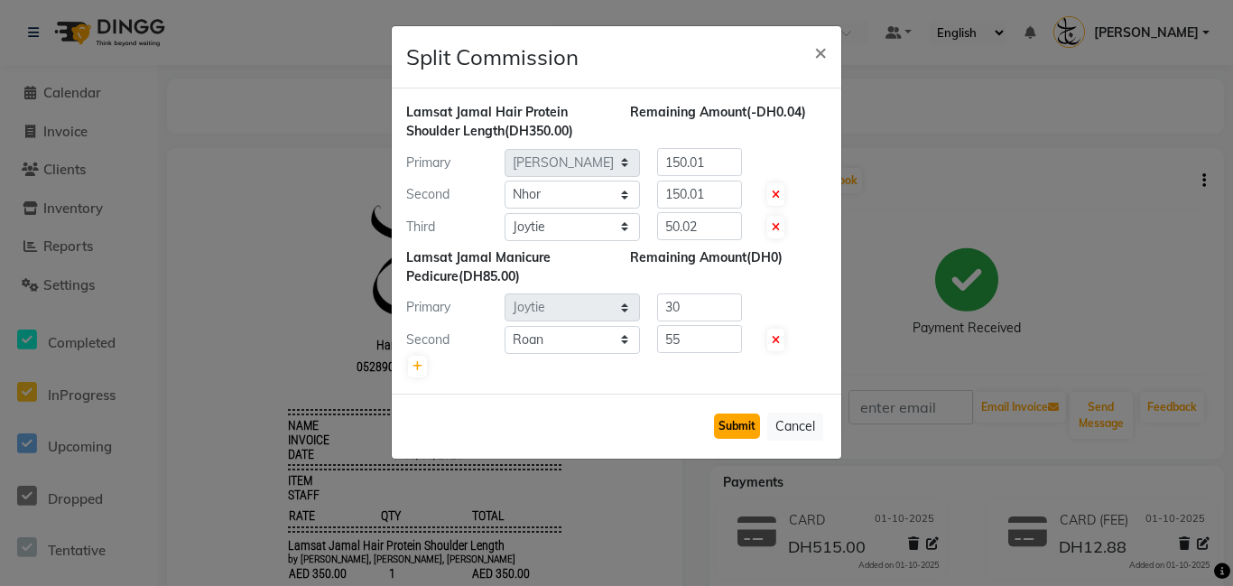
click at [738, 419] on button "Submit" at bounding box center [737, 425] width 46 height 25
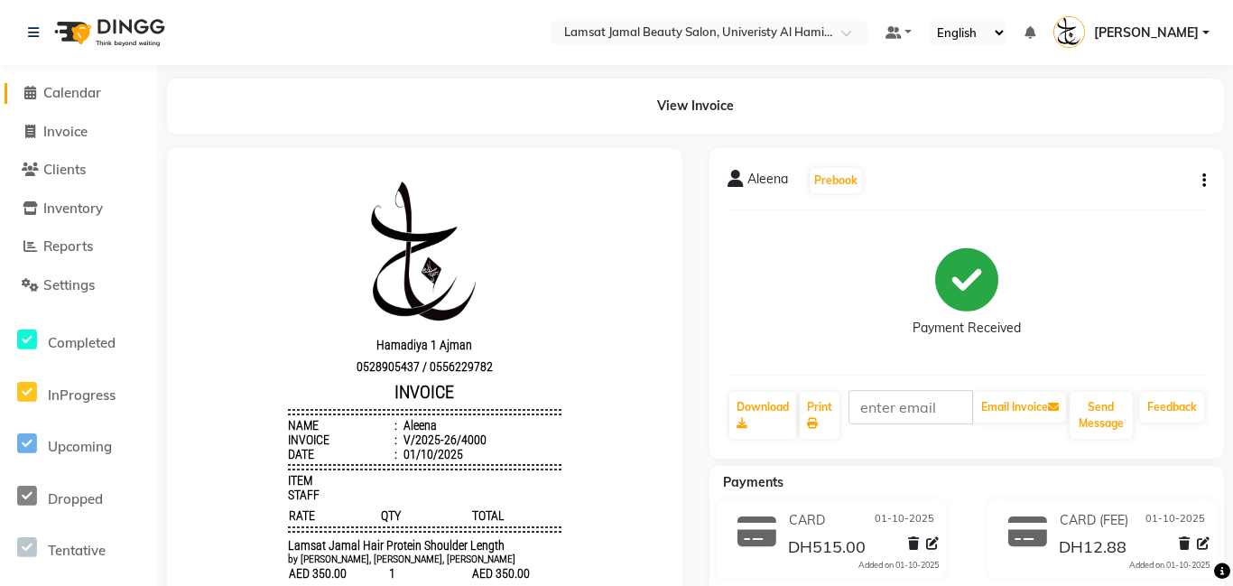
click at [57, 95] on span "Calendar" at bounding box center [72, 92] width 58 height 17
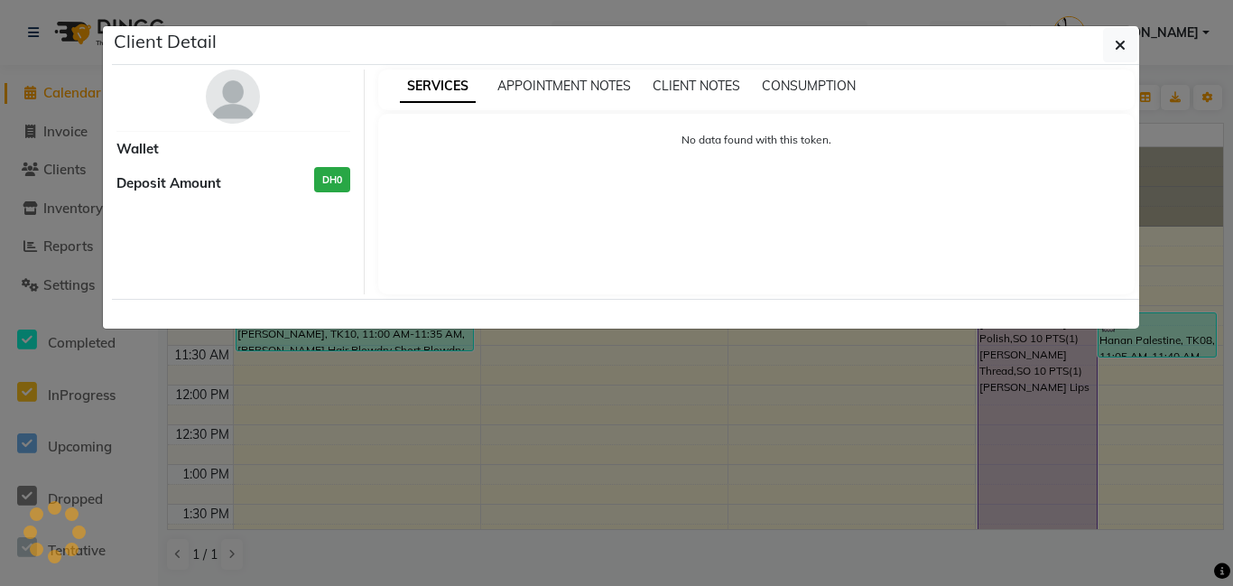
select select "8"
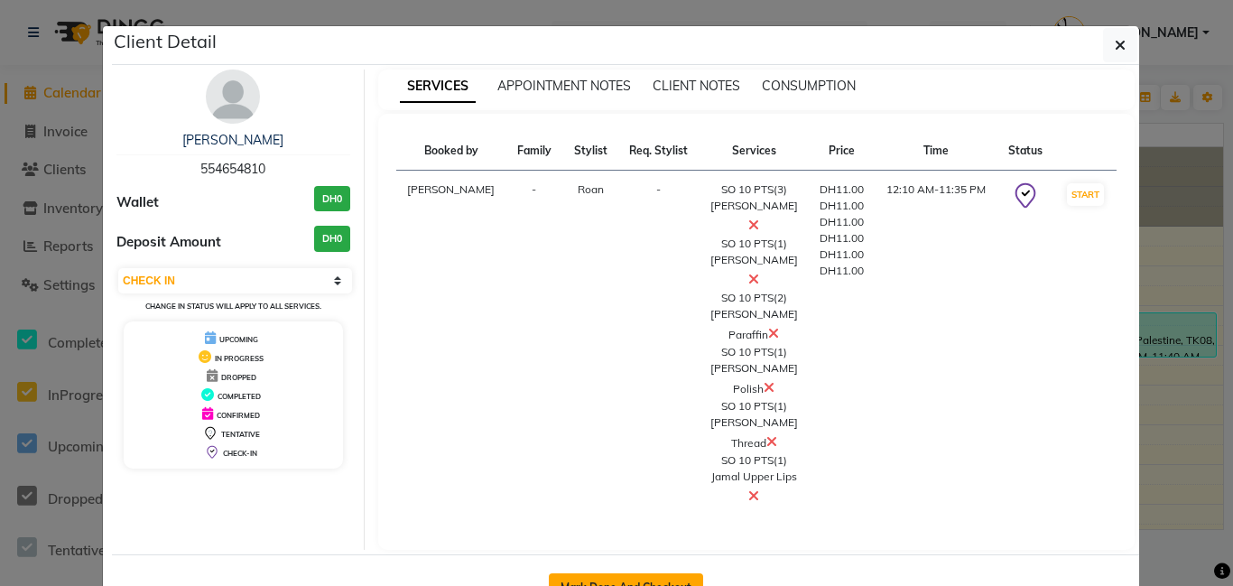
click at [621, 573] on button "Mark Done And Checkout" at bounding box center [626, 587] width 154 height 29
select select "service"
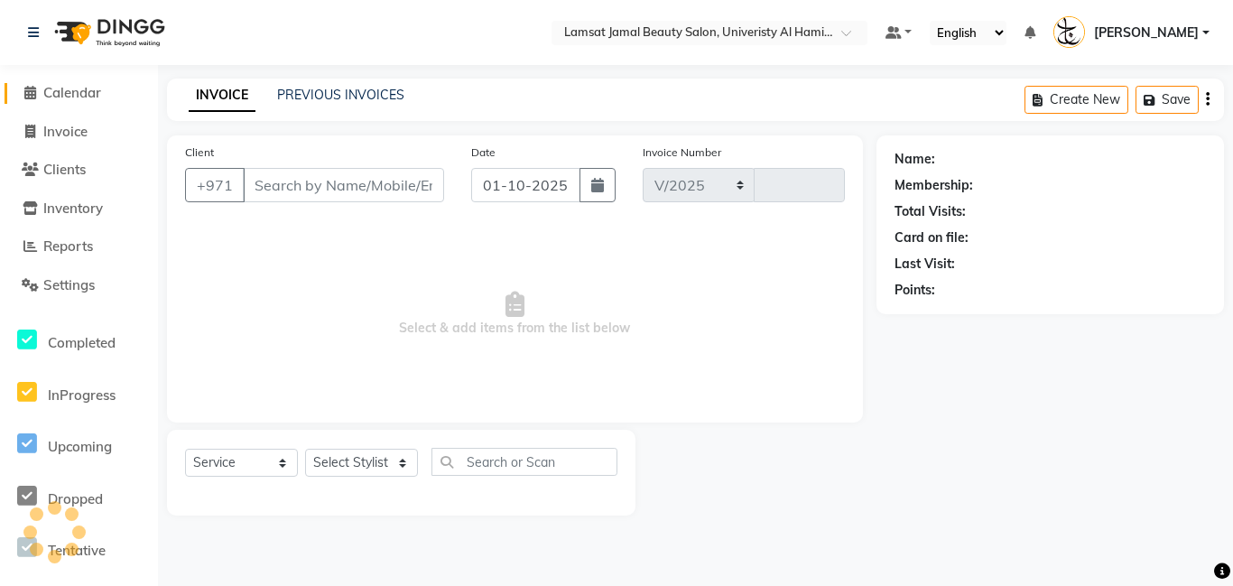
select select "8294"
type input "4001"
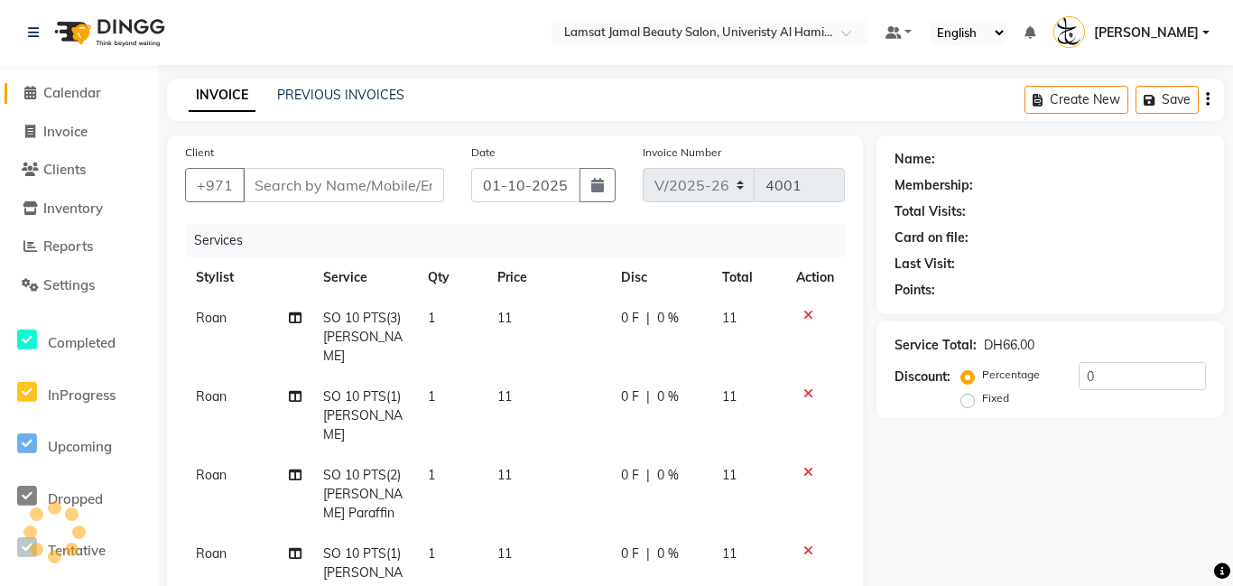
type input "55*****10"
select select "92477"
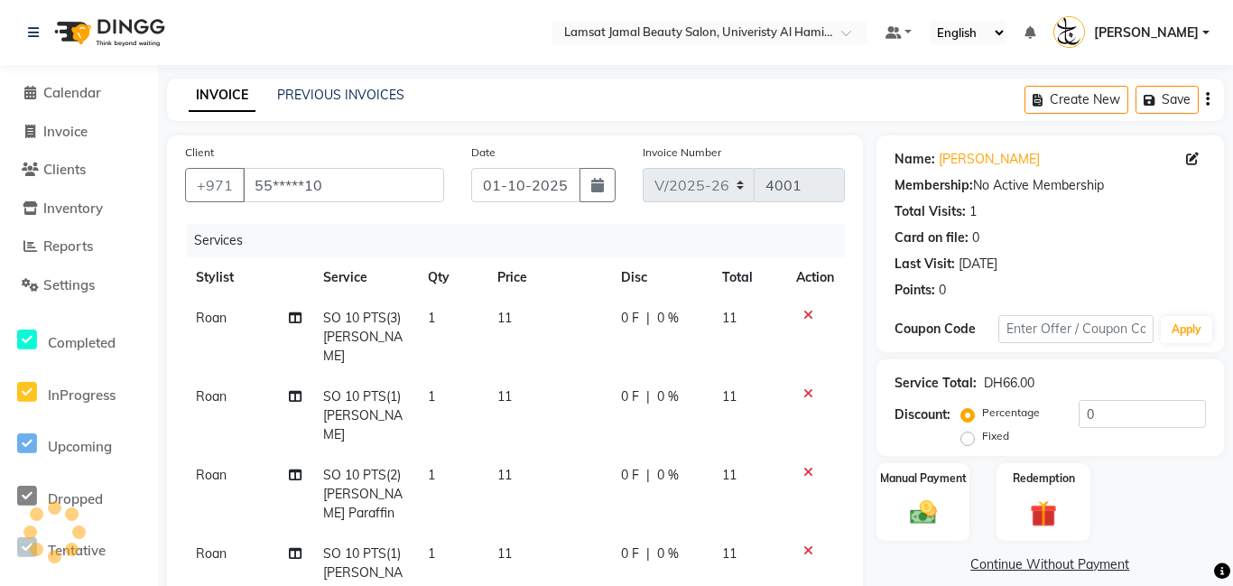
click at [441, 319] on td "1" at bounding box center [452, 337] width 70 height 79
select select "92477"
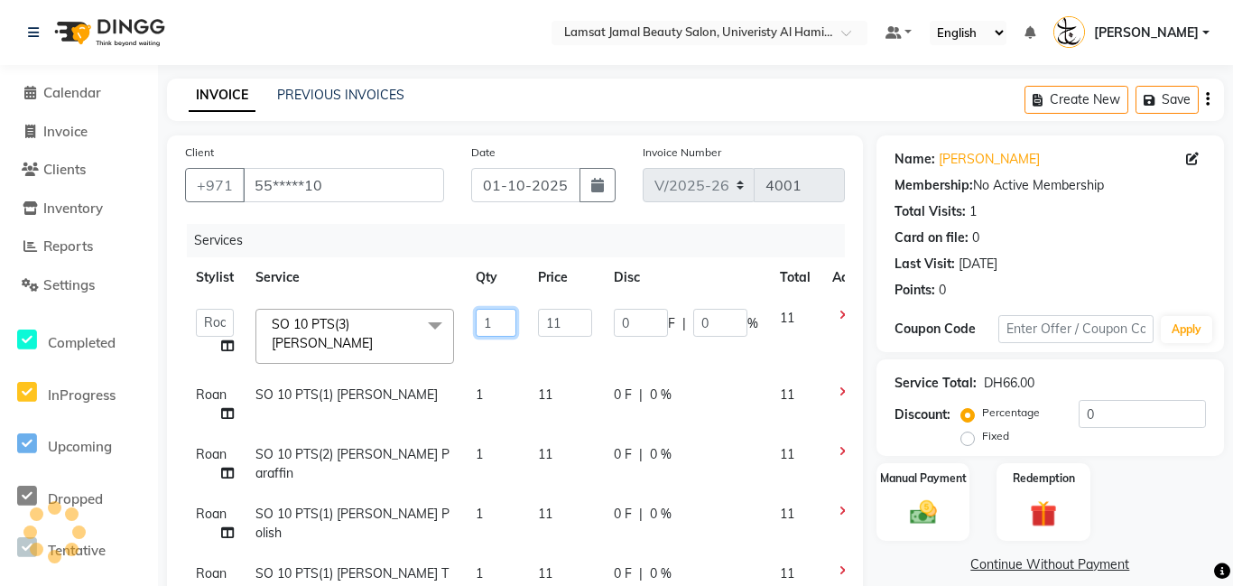
click at [503, 319] on input "1" at bounding box center [496, 323] width 41 height 28
type input "3"
click at [498, 457] on tr "Roan SO 10 PTS(2) [PERSON_NAME] Paraffin 1 11 0 F | 0 % 11" at bounding box center [533, 464] width 696 height 60
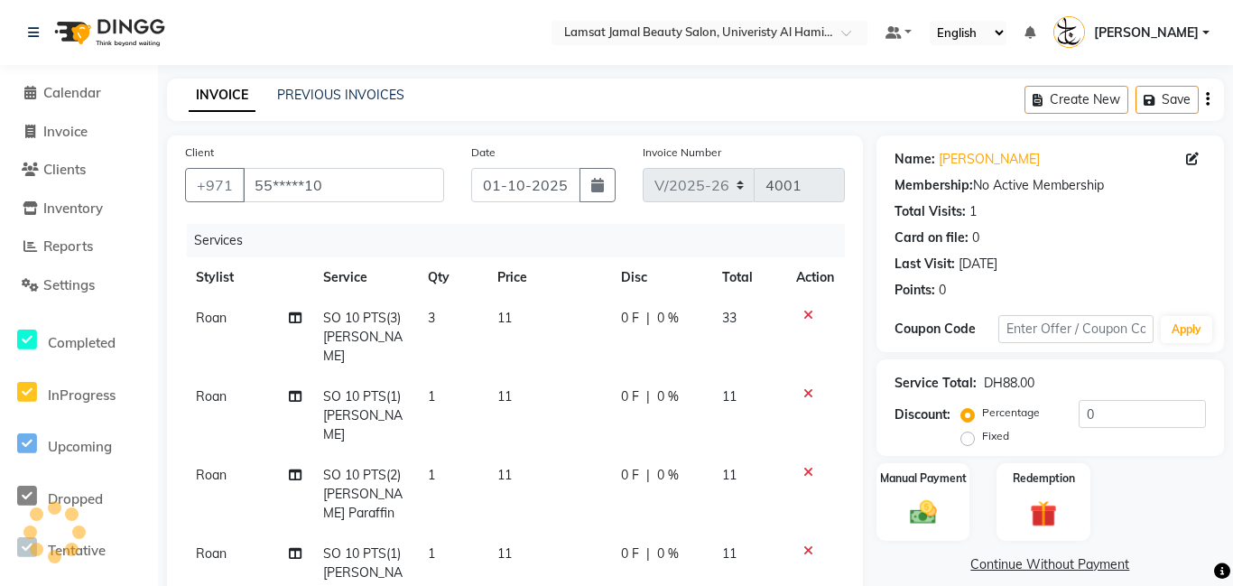
click at [445, 476] on td "1" at bounding box center [452, 494] width 70 height 79
select select "92477"
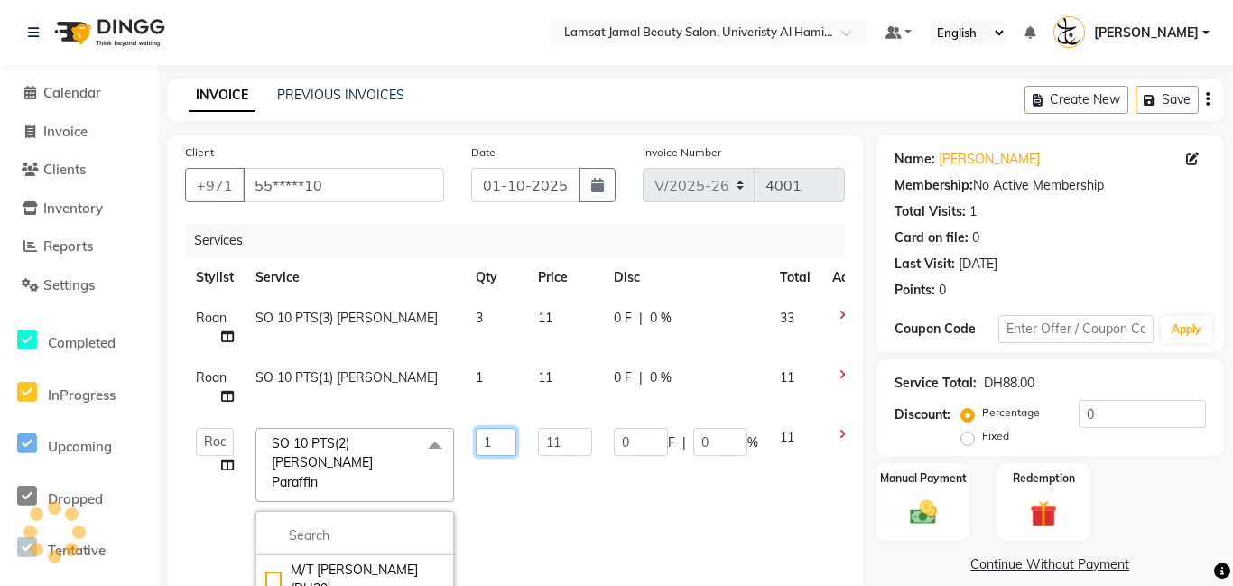
click at [495, 442] on input "1" at bounding box center [496, 442] width 41 height 28
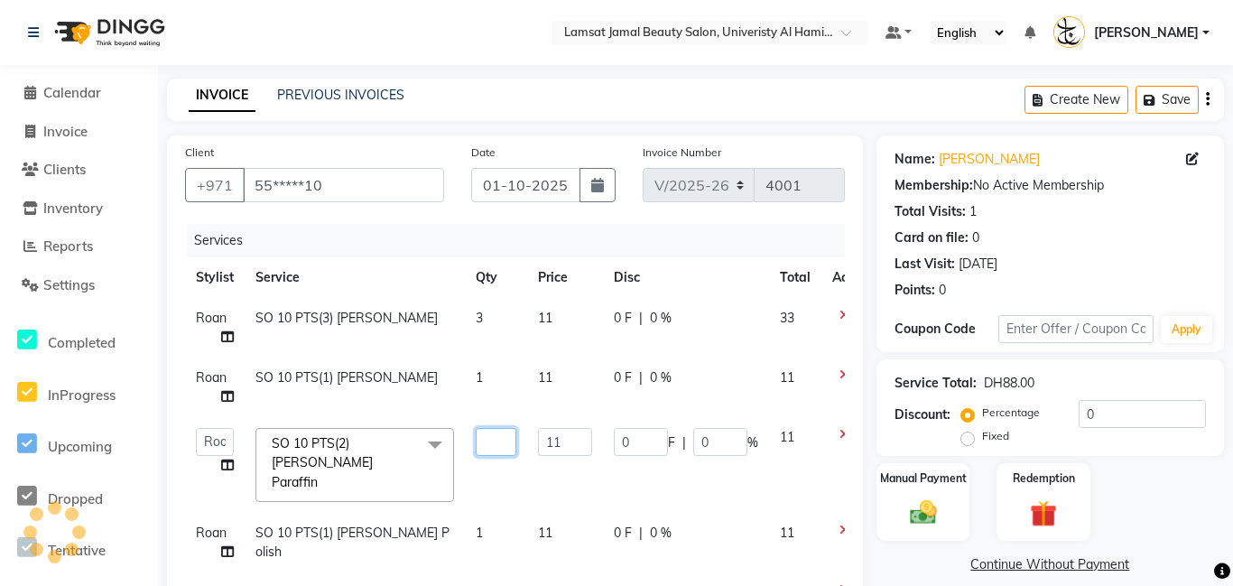
type input "2"
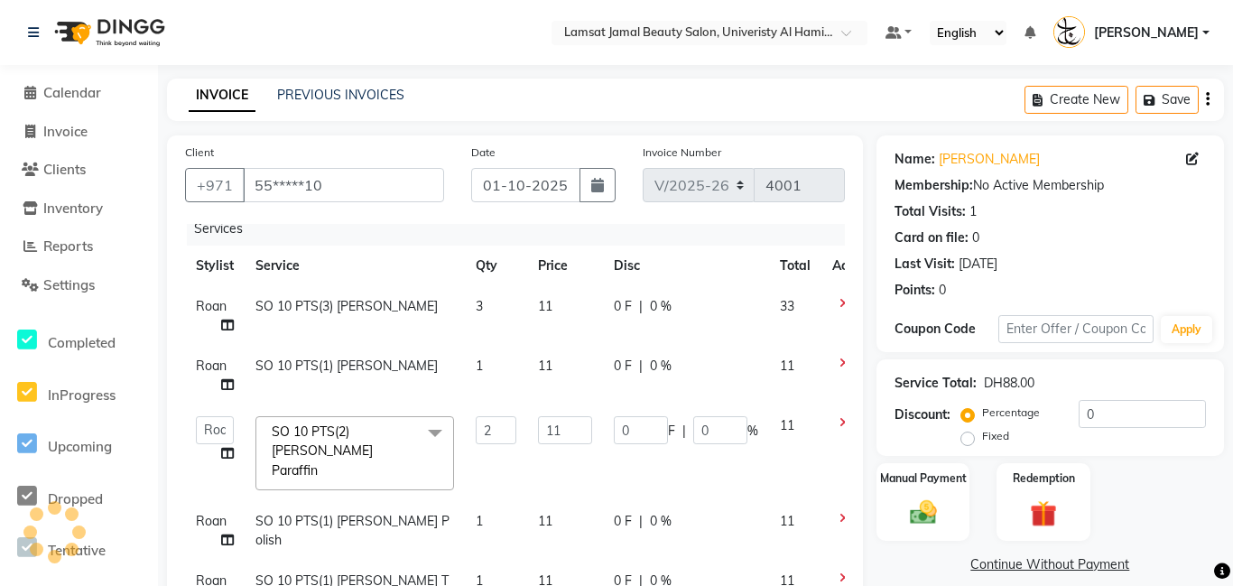
click at [487, 504] on tbody "Roan SO 10 PTS(3) [PERSON_NAME] 3 11 0 F | 0 % 33 Roan SO 10 PTS(1) [PERSON_NAM…" at bounding box center [533, 483] width 696 height 394
click at [527, 501] on td "11" at bounding box center [565, 453] width 76 height 96
select select "92477"
click at [487, 505] on td "1" at bounding box center [496, 531] width 62 height 60
select select "92477"
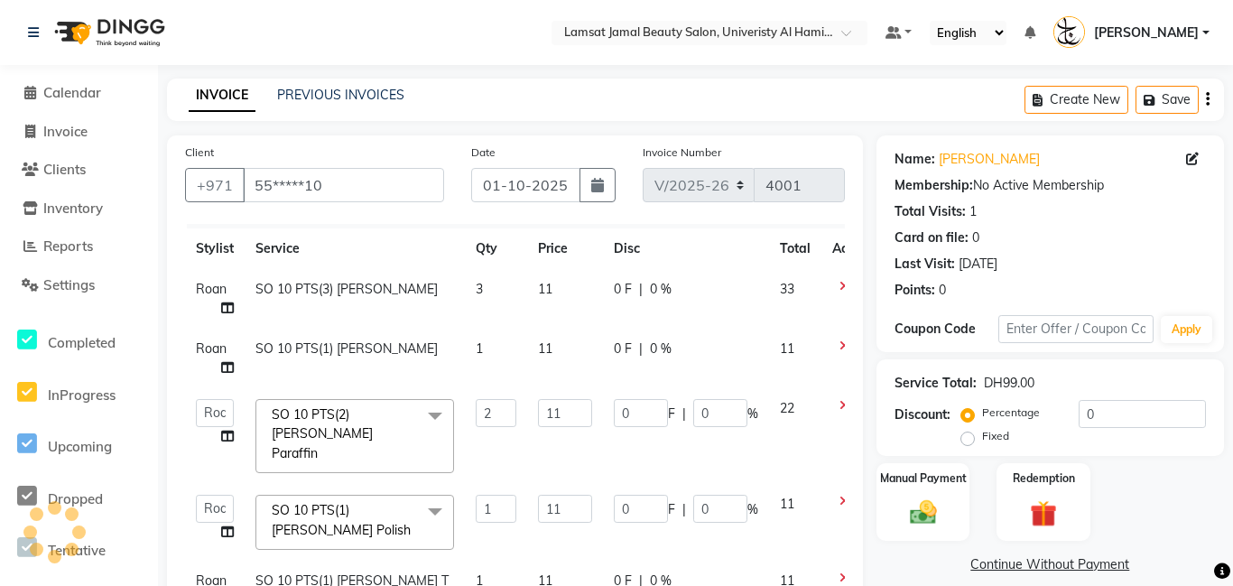
scroll to position [0, 0]
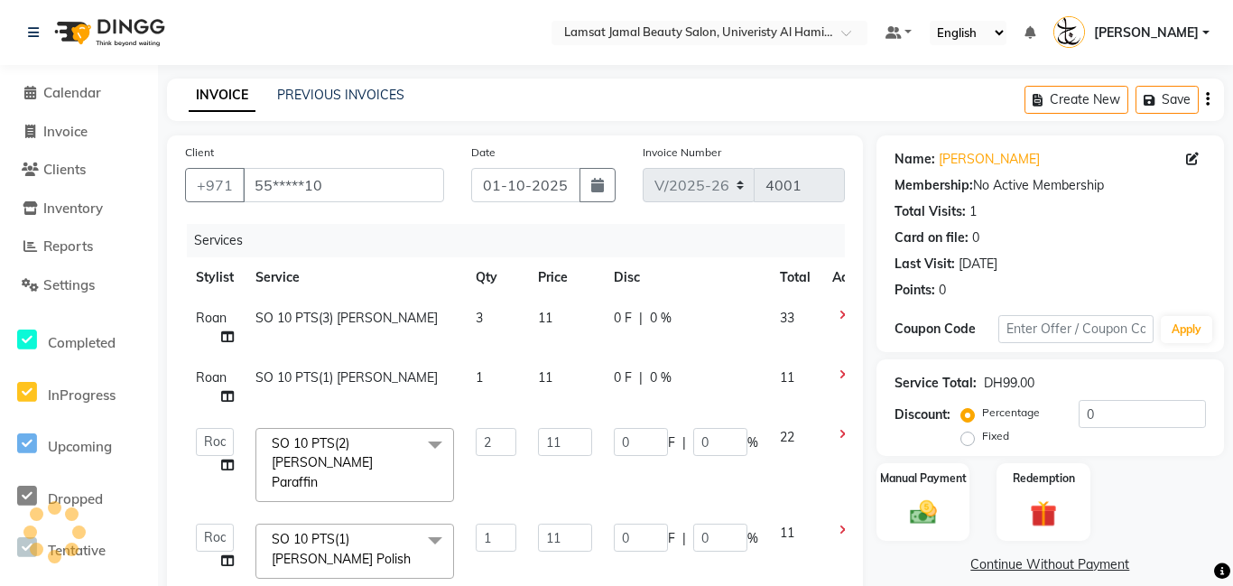
click at [731, 320] on div "0 F | 0 %" at bounding box center [686, 318] width 144 height 19
select select "92477"
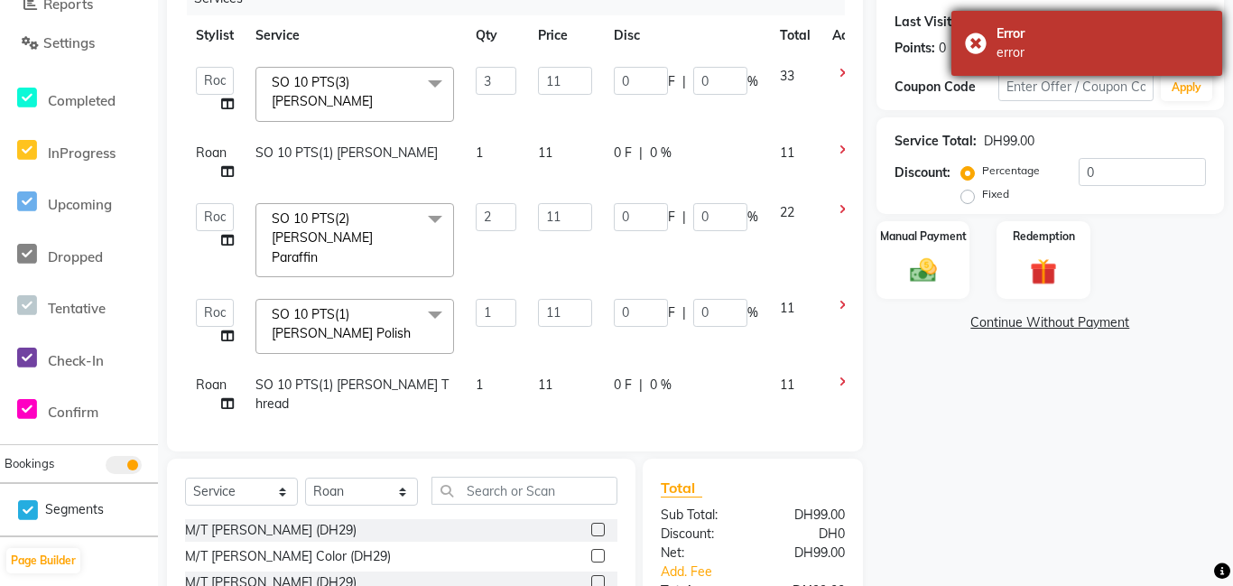
click at [979, 45] on div "Error error" at bounding box center [1086, 43] width 271 height 65
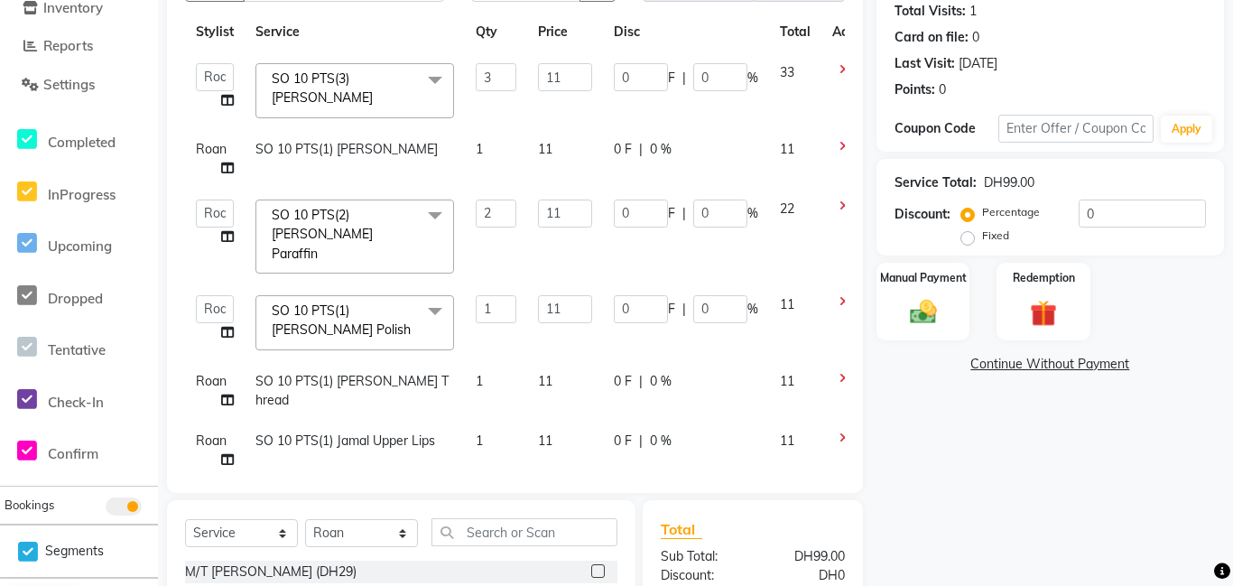
scroll to position [304, 0]
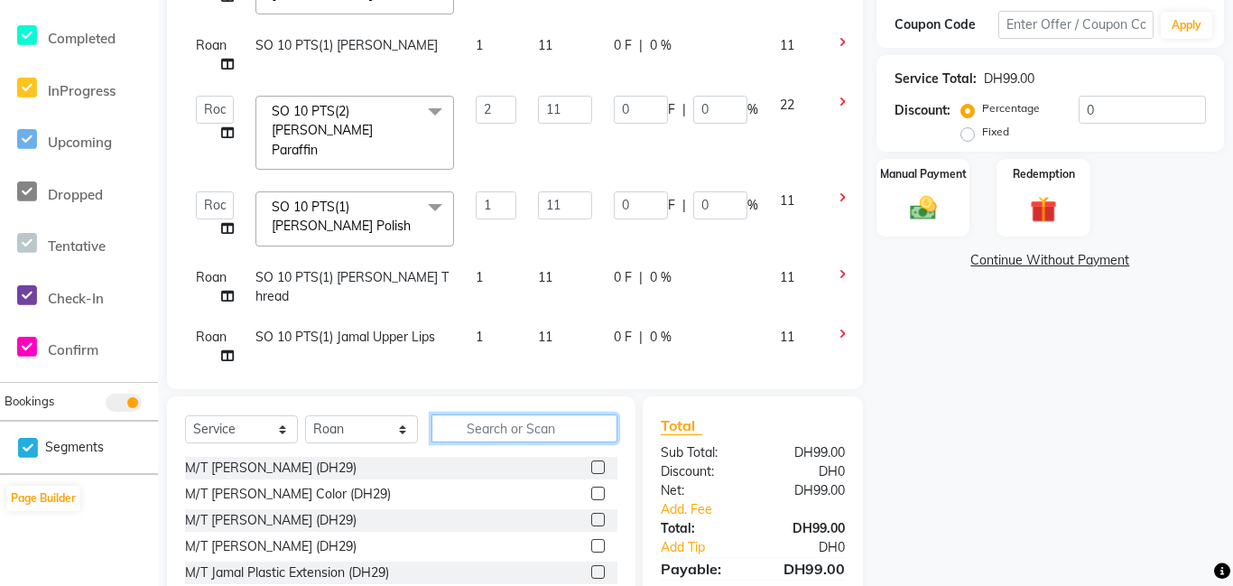
click at [499, 431] on input "text" at bounding box center [524, 428] width 186 height 28
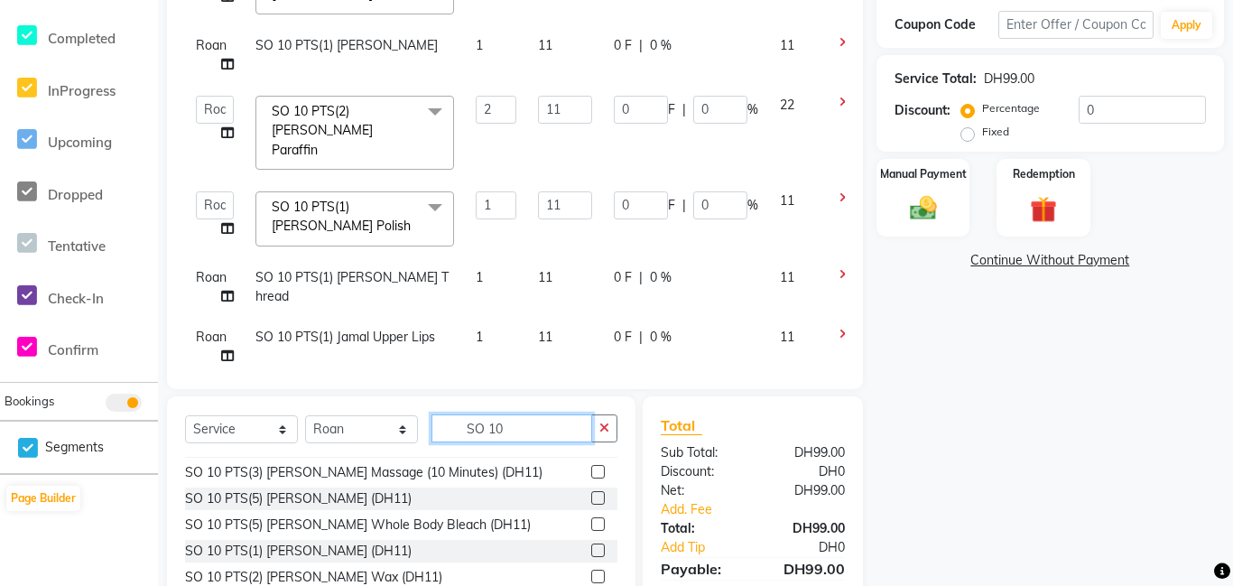
scroll to position [624, 0]
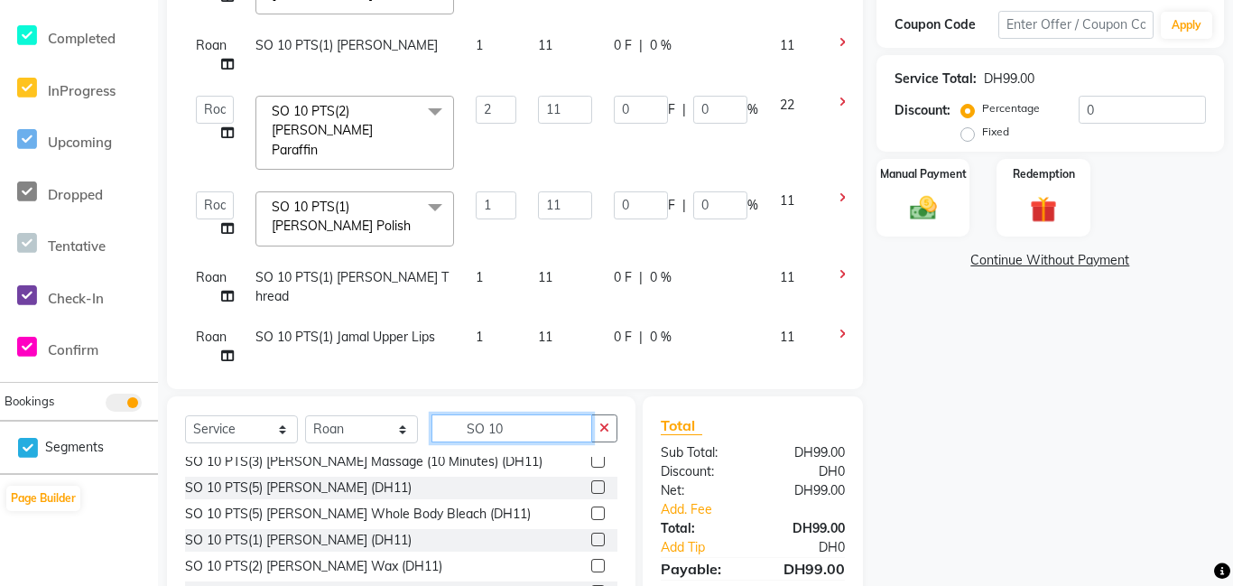
type input "SO 10"
click at [597, 533] on label at bounding box center [598, 540] width 14 height 14
click at [597, 534] on input "checkbox" at bounding box center [597, 540] width 12 height 12
checkbox input "false"
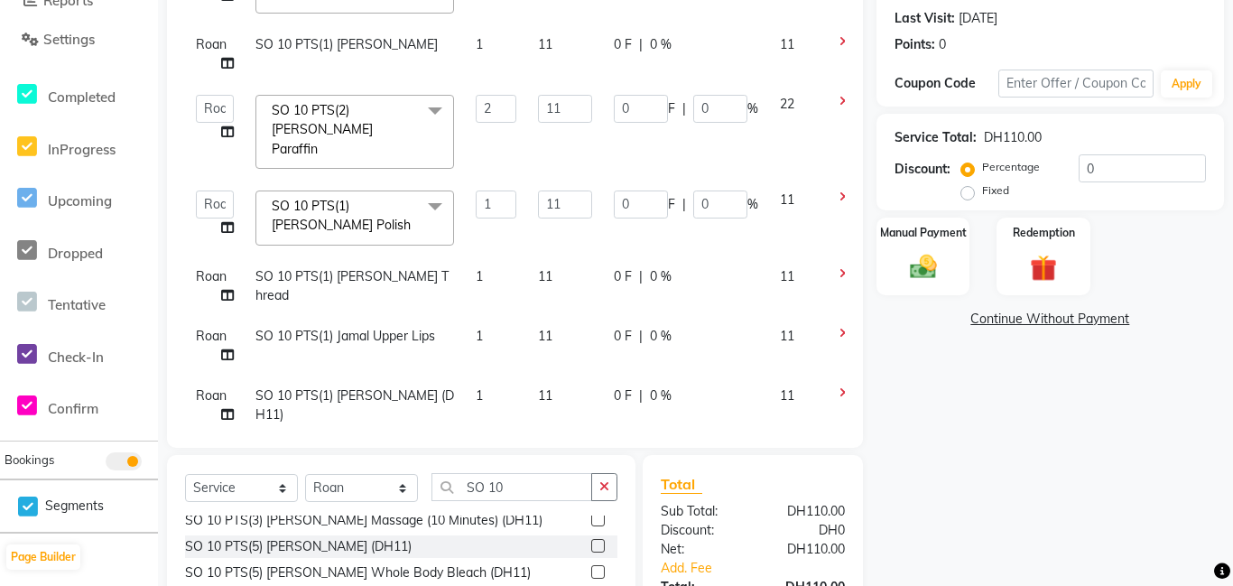
scroll to position [0, 0]
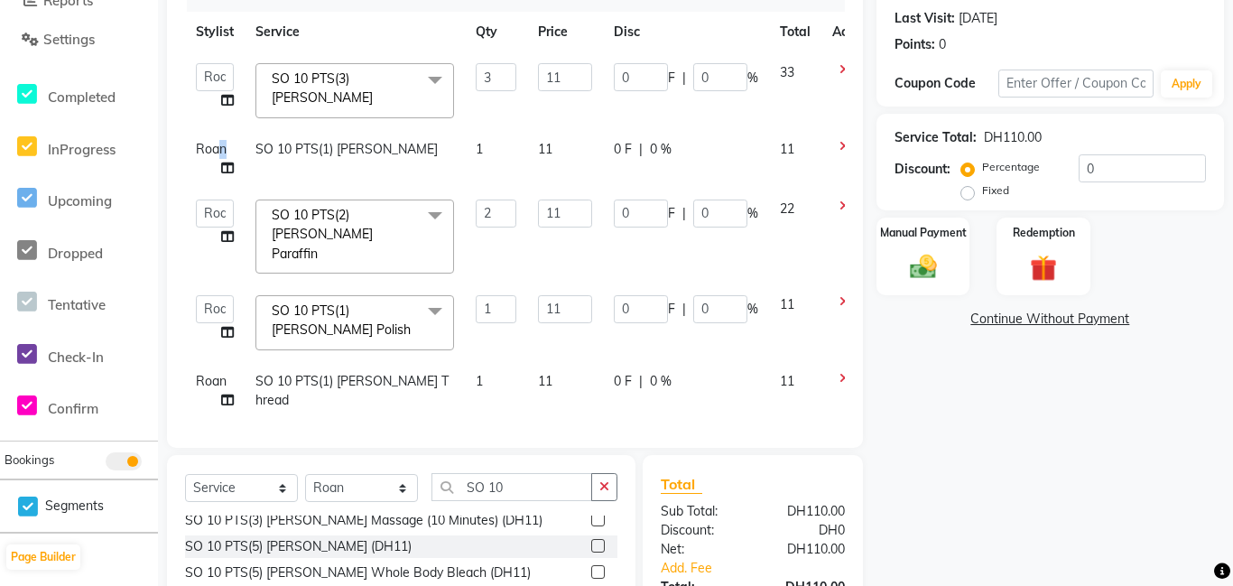
click at [244, 151] on tr "Roan SO 10 PTS(1) [PERSON_NAME] 1 11 0 F | 0 % 11" at bounding box center [533, 159] width 696 height 60
click at [210, 149] on span "Roan" at bounding box center [211, 149] width 31 height 16
select select "92477"
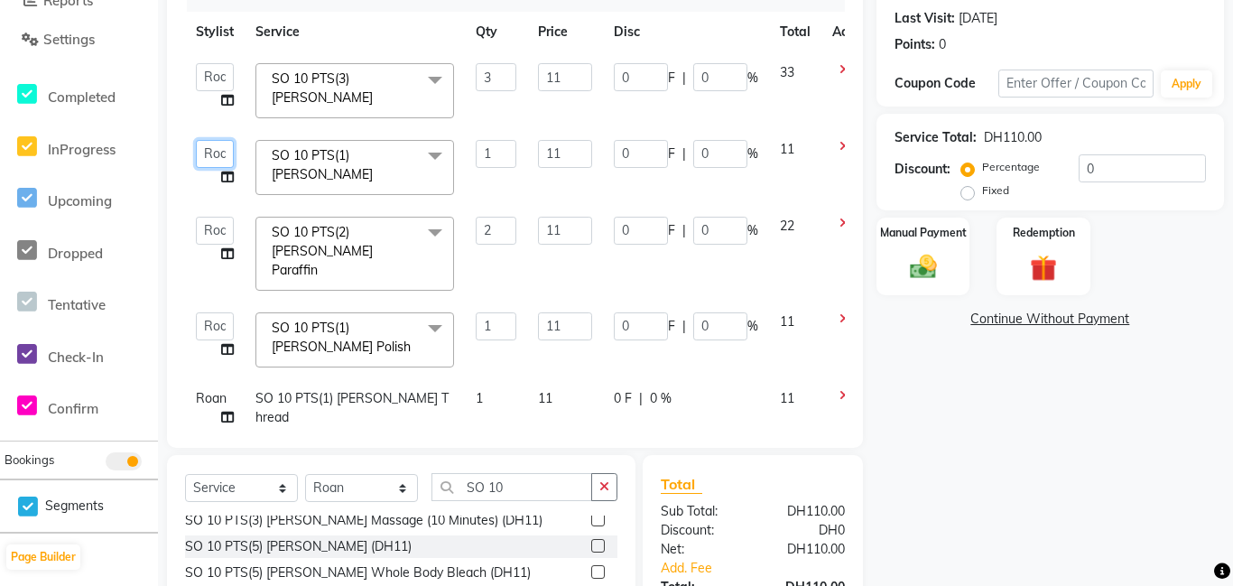
click at [213, 151] on select "[PERSON_NAME] Amna [PERSON_NAME] [PERSON_NAME] Ebda Lamsat [PERSON_NAME] [PERSO…" at bounding box center [215, 154] width 38 height 28
select select "79908"
click at [211, 237] on select "[PERSON_NAME] Amna [PERSON_NAME] [PERSON_NAME] Ebda Lamsat [PERSON_NAME] [PERSO…" at bounding box center [215, 231] width 38 height 28
select select "79908"
click at [215, 312] on select "[PERSON_NAME] Amna [PERSON_NAME] [PERSON_NAME] Ebda Lamsat [PERSON_NAME] [PERSO…" at bounding box center [215, 326] width 38 height 28
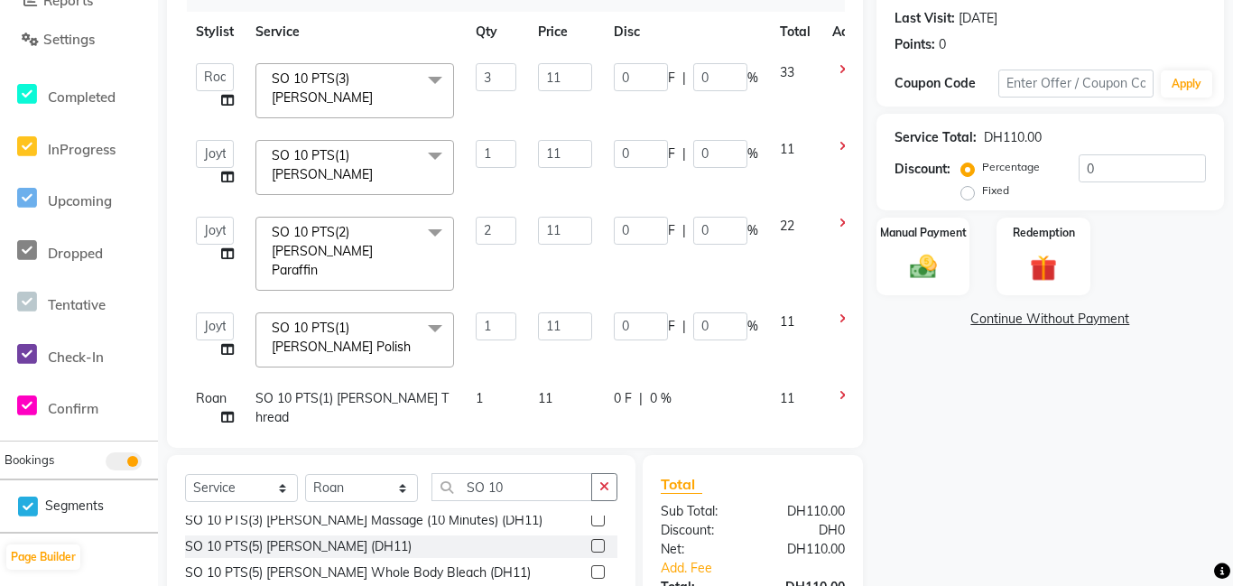
select select "79908"
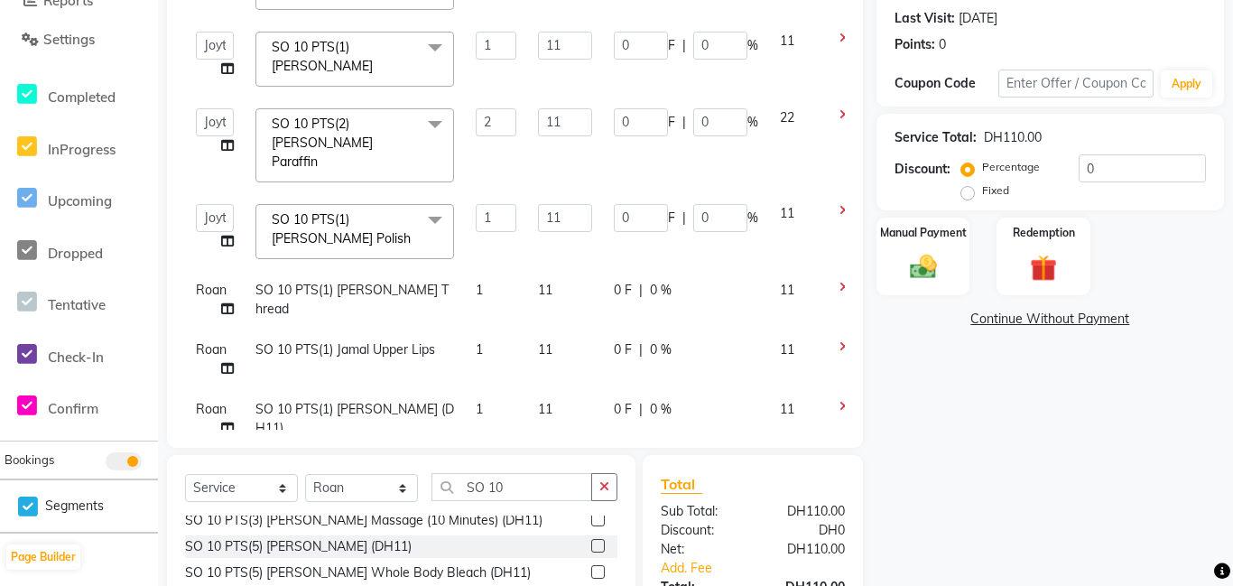
scroll to position [113, 0]
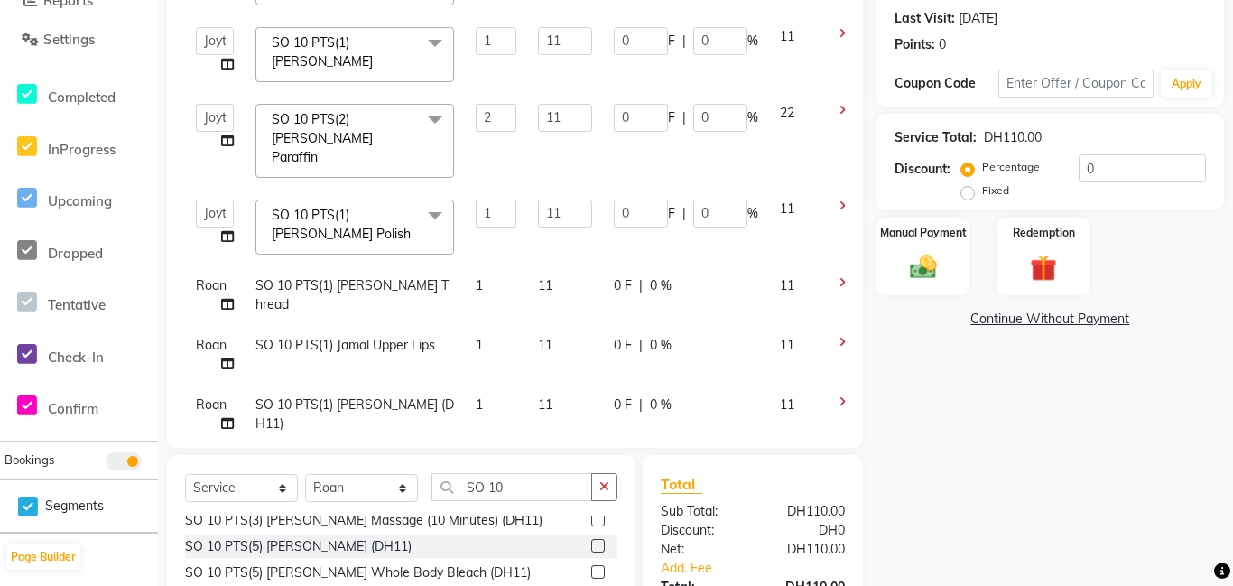
click at [215, 277] on span "Roan" at bounding box center [211, 285] width 31 height 16
select select "92477"
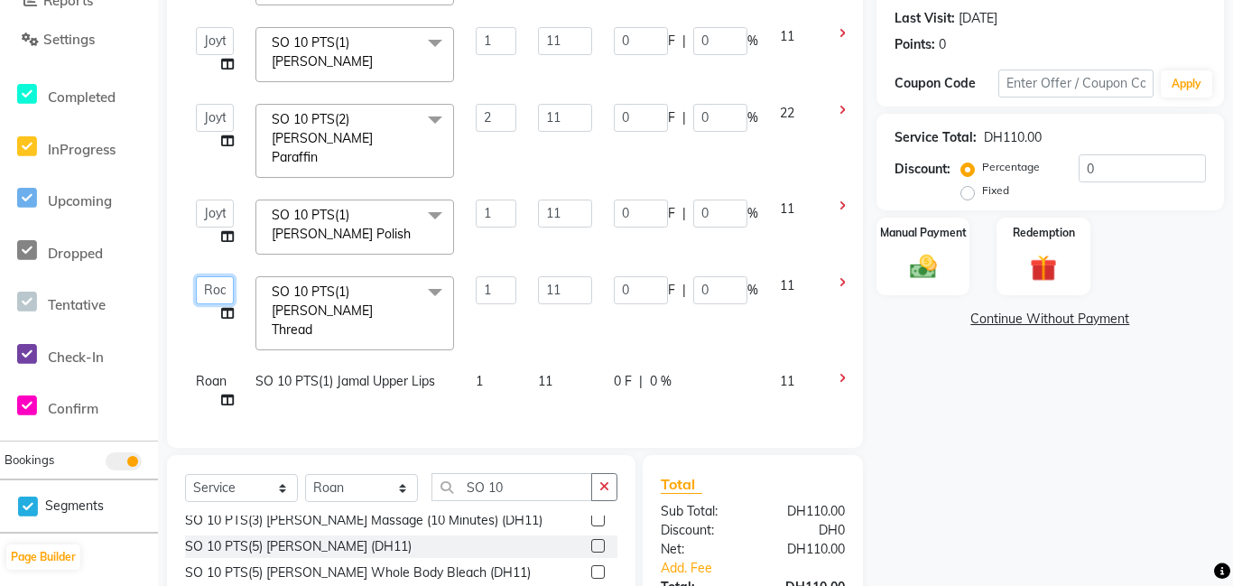
click at [216, 276] on select "[PERSON_NAME] Amna [PERSON_NAME] [PERSON_NAME] Ebda Lamsat [PERSON_NAME] [PERSO…" at bounding box center [215, 290] width 38 height 28
select select "79908"
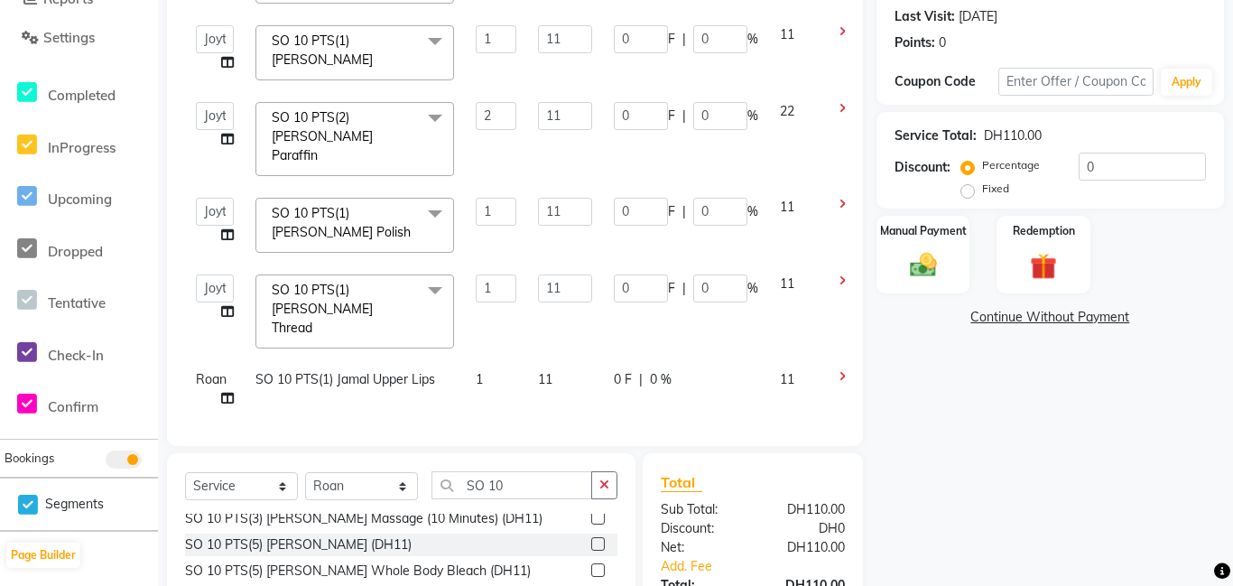
scroll to position [139, 0]
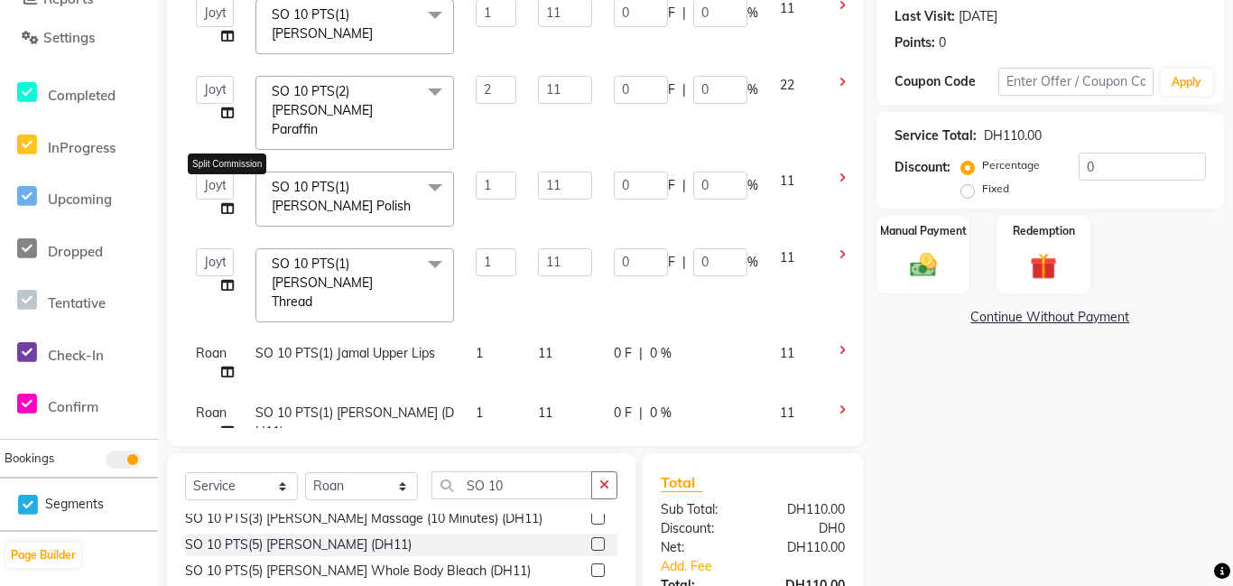
click at [204, 345] on span "Roan" at bounding box center [211, 353] width 31 height 16
select select "92477"
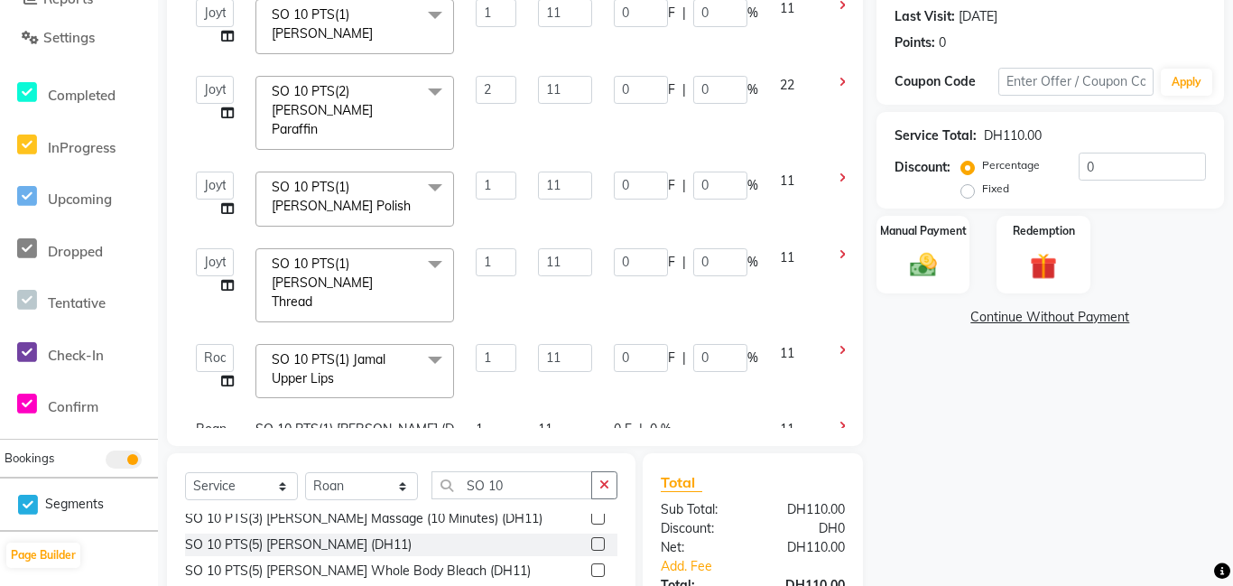
scroll to position [341, 0]
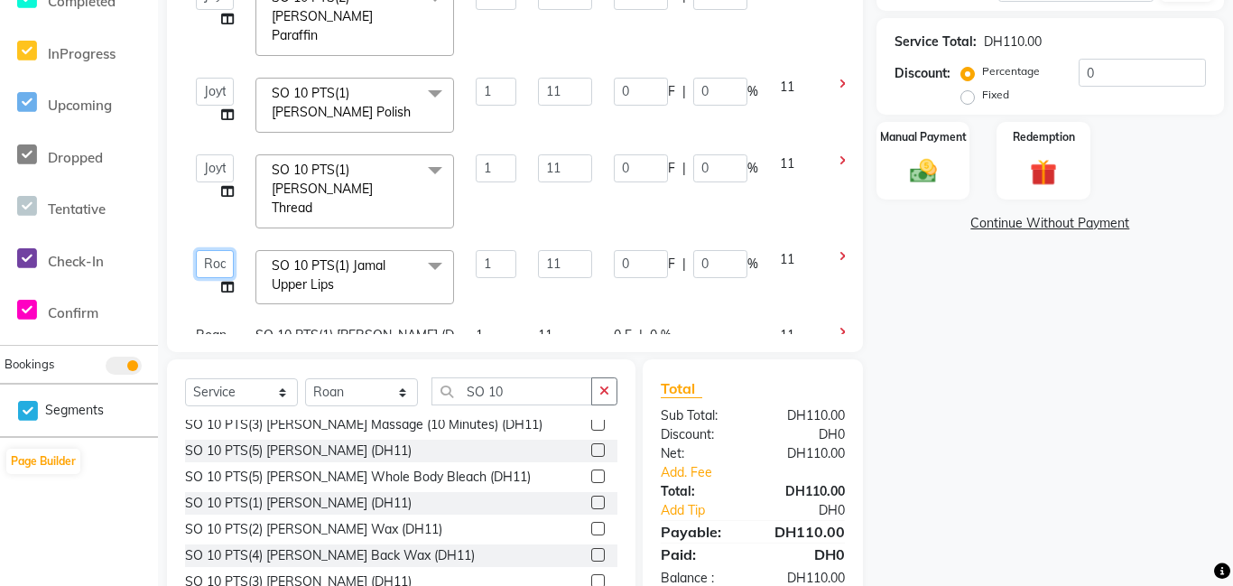
click at [206, 250] on select "[PERSON_NAME] Amna [PERSON_NAME] [PERSON_NAME] Ebda Lamsat [PERSON_NAME] [PERSO…" at bounding box center [215, 264] width 38 height 28
select select "79908"
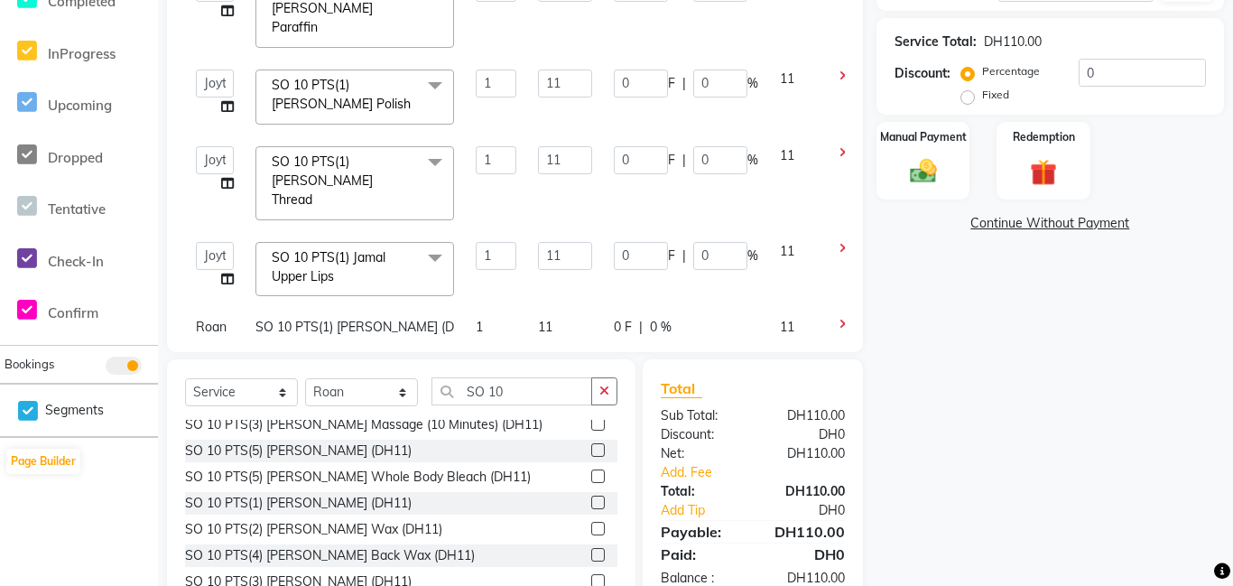
scroll to position [156, 0]
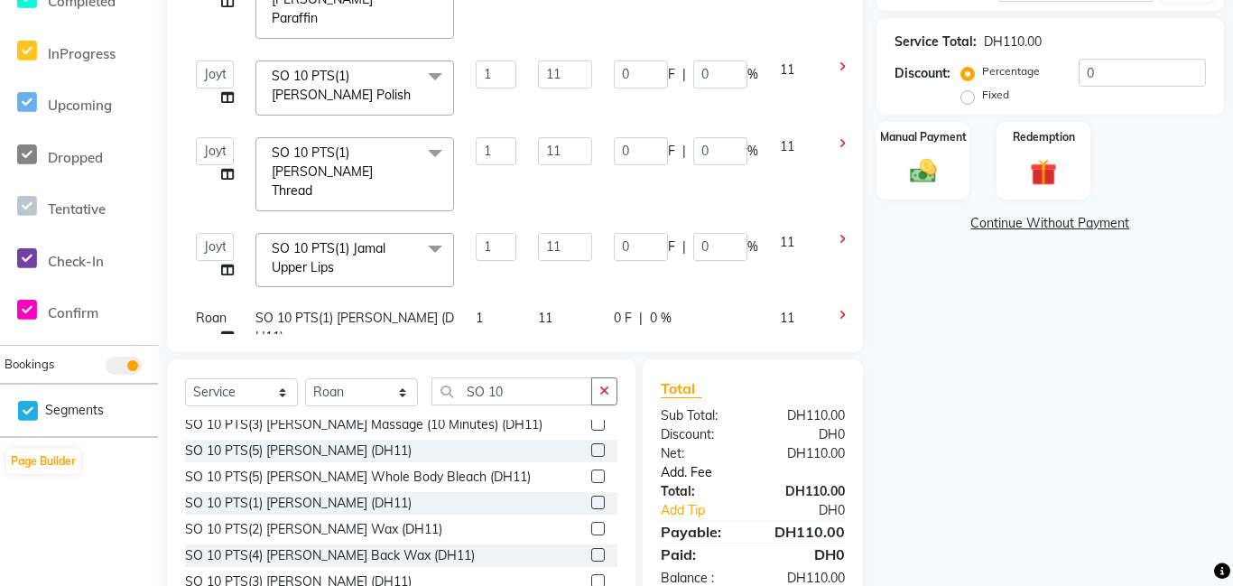
click at [692, 469] on link "Add. Fee" at bounding box center [752, 472] width 211 height 19
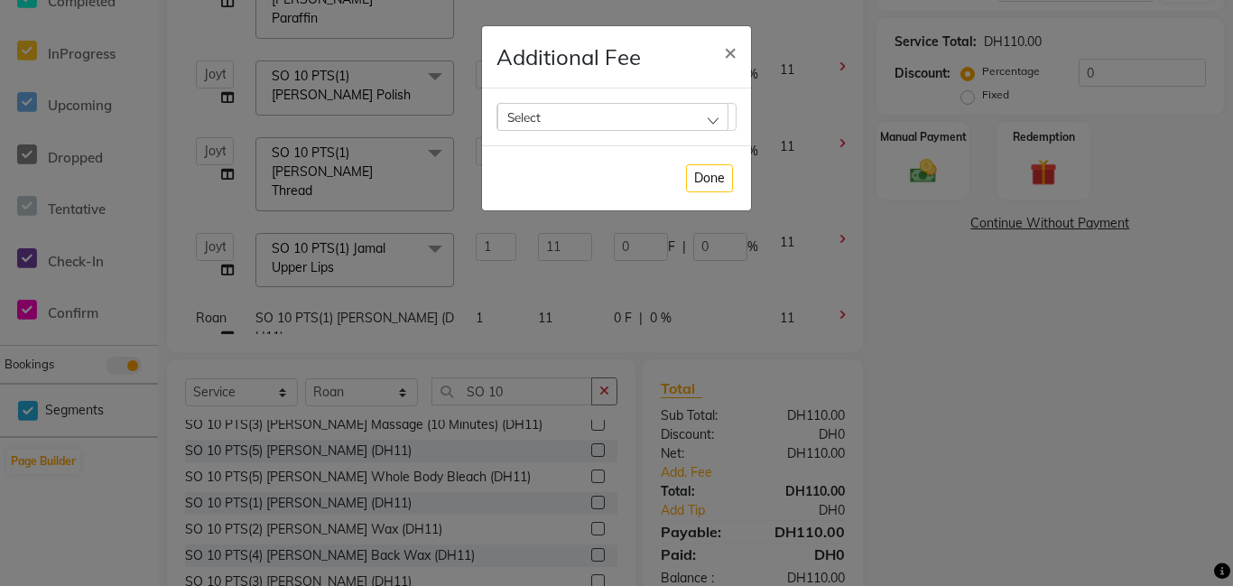
click at [722, 121] on div "Select" at bounding box center [612, 116] width 231 height 27
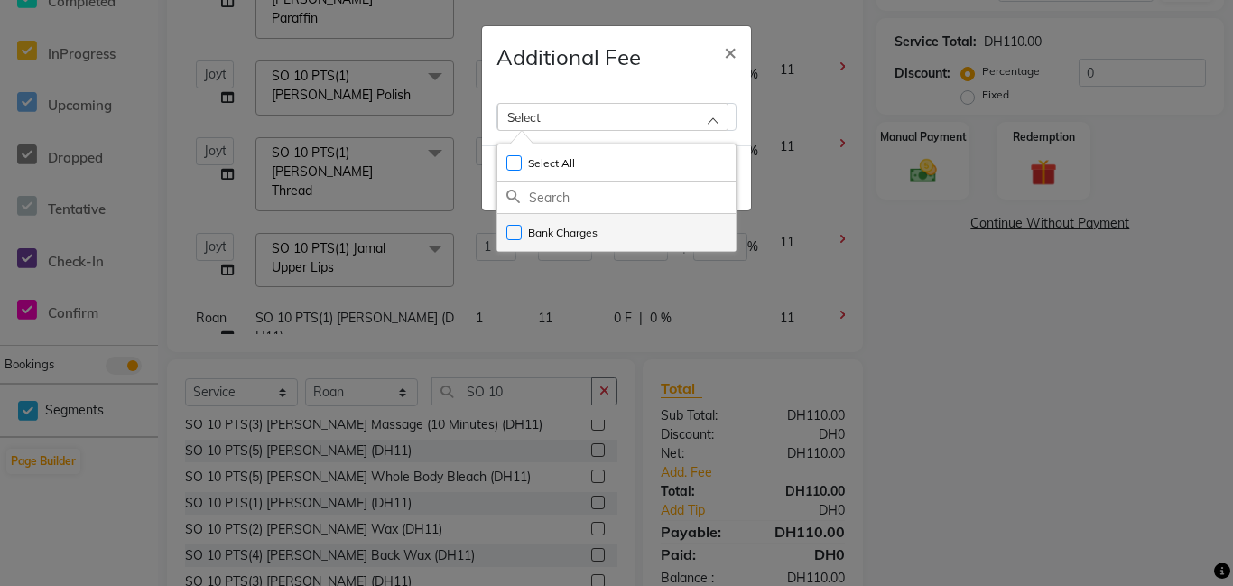
click at [517, 235] on label "Bank Charges" at bounding box center [551, 233] width 91 height 16
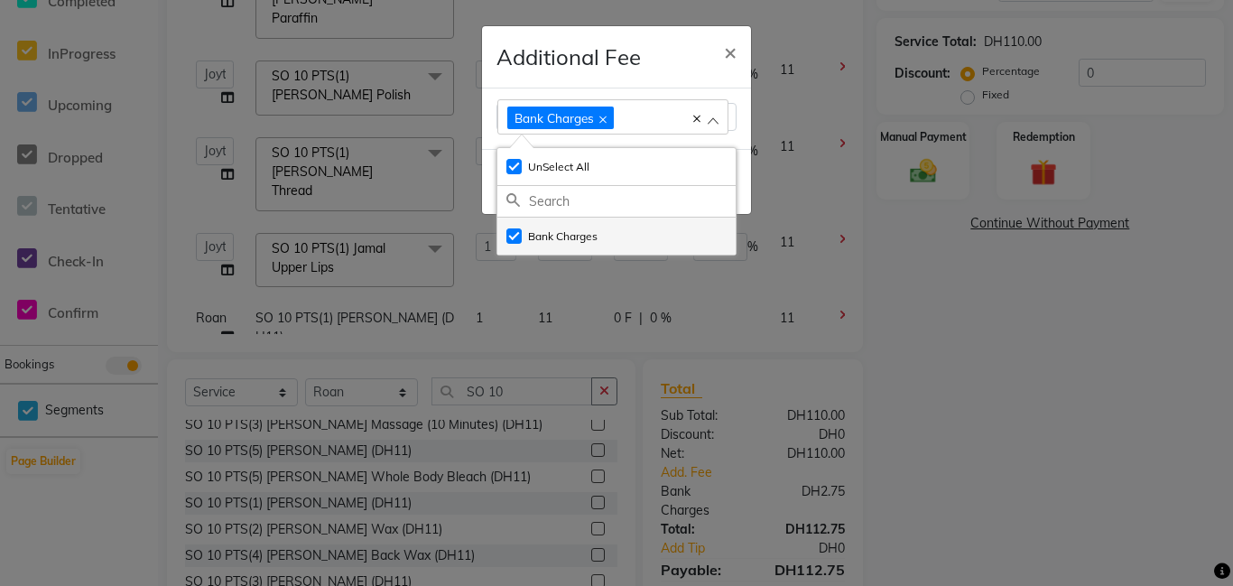
checkbox input "true"
click at [733, 58] on span "×" at bounding box center [730, 51] width 13 height 27
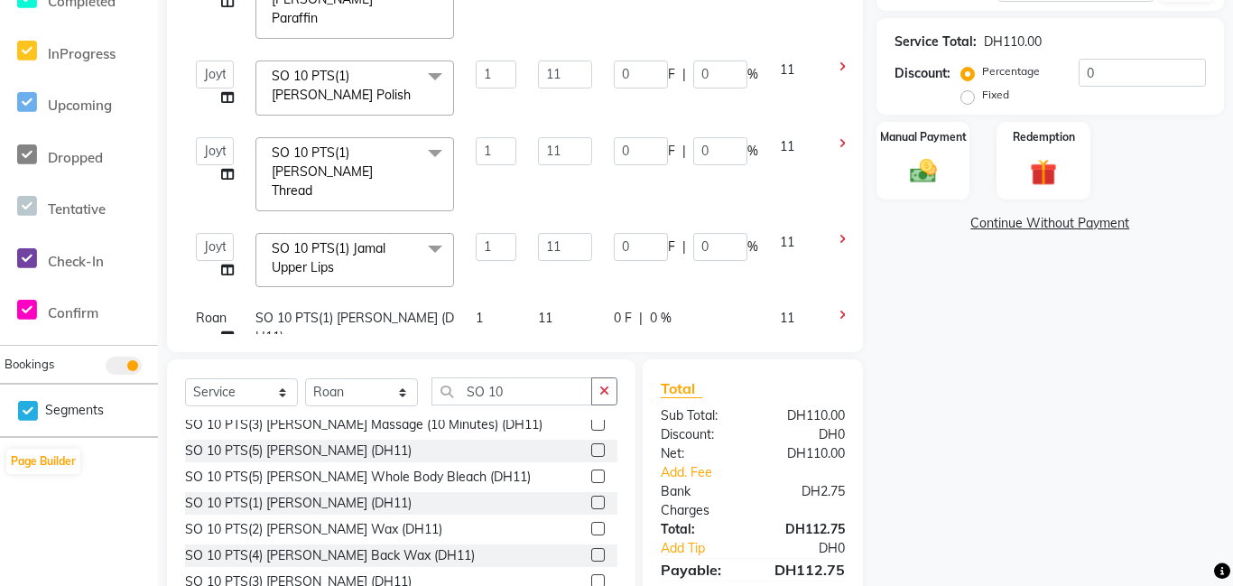
click at [982, 97] on label "Fixed" at bounding box center [995, 95] width 27 height 16
click at [965, 97] on input "Fixed" at bounding box center [971, 94] width 13 height 13
radio input "true"
click at [982, 97] on label "Fixed" at bounding box center [995, 95] width 27 height 16
click at [965, 97] on input "Fixed" at bounding box center [971, 94] width 13 height 13
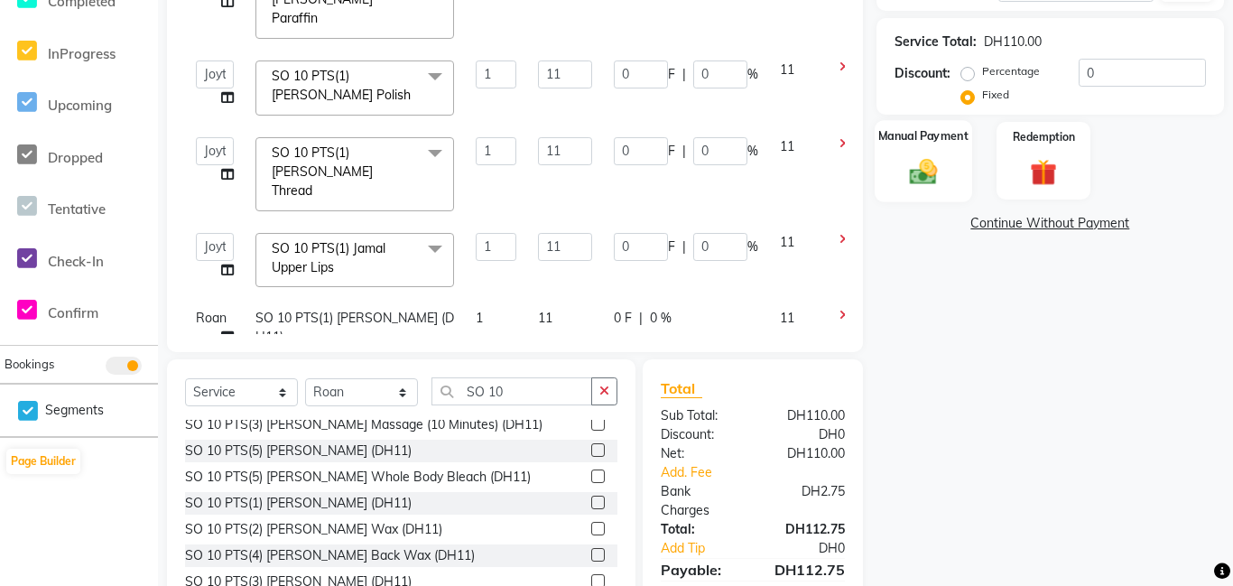
click at [938, 161] on img at bounding box center [923, 171] width 45 height 32
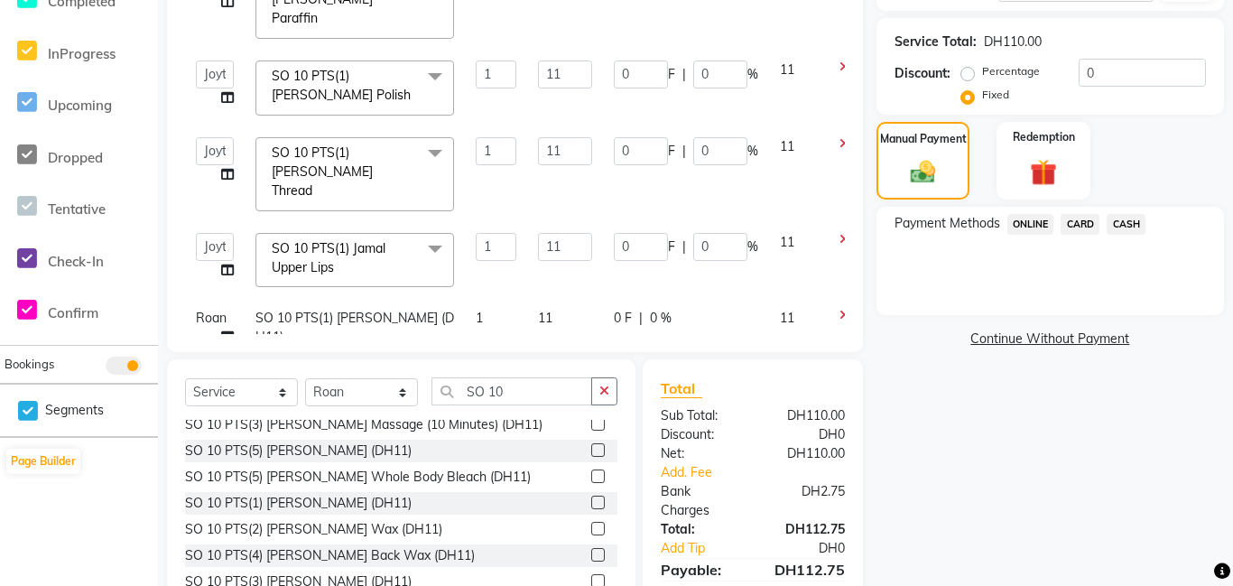
click at [1076, 220] on span "CARD" at bounding box center [1080, 224] width 39 height 21
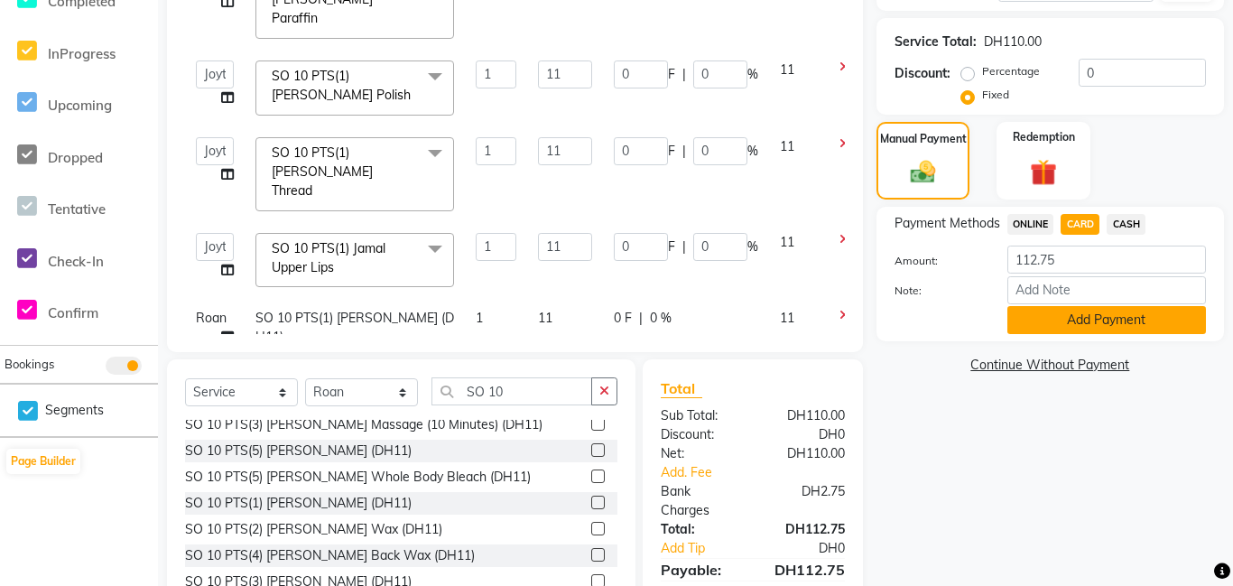
click at [1082, 323] on button "Add Payment" at bounding box center [1106, 320] width 199 height 28
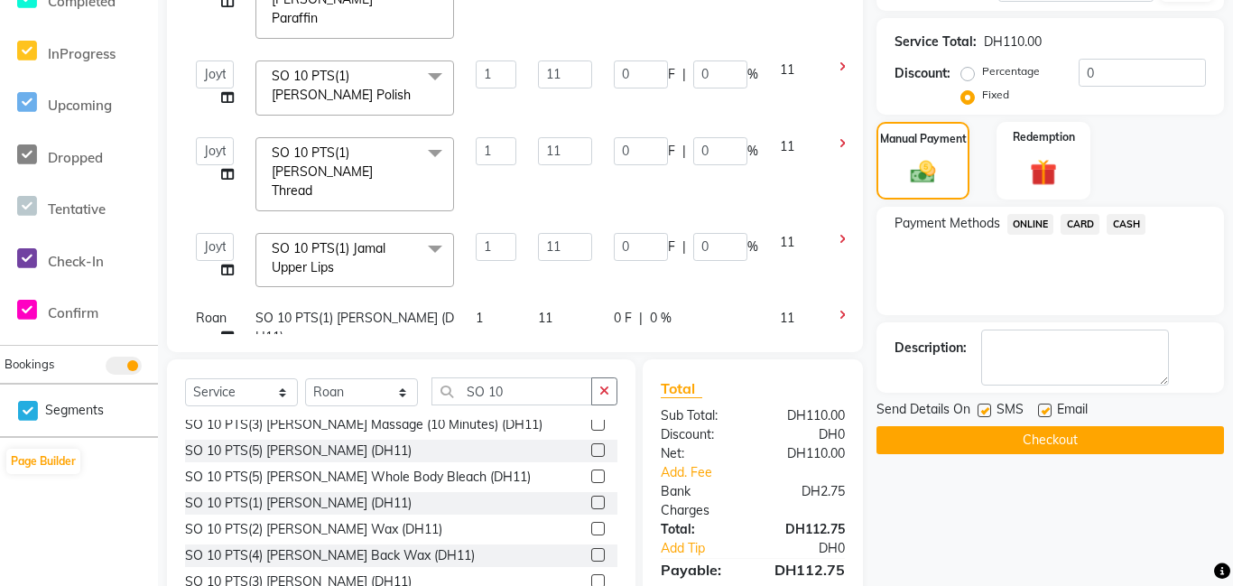
click at [1050, 443] on button "Checkout" at bounding box center [1051, 440] width 348 height 28
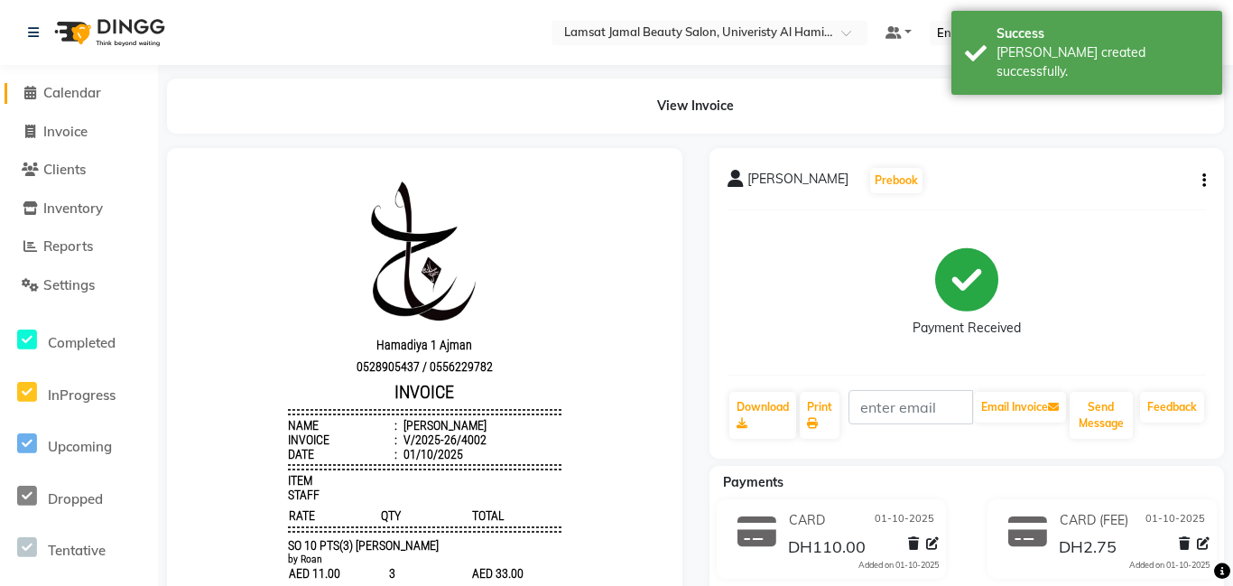
click at [30, 91] on icon at bounding box center [30, 93] width 12 height 14
